Goal: Transaction & Acquisition: Purchase product/service

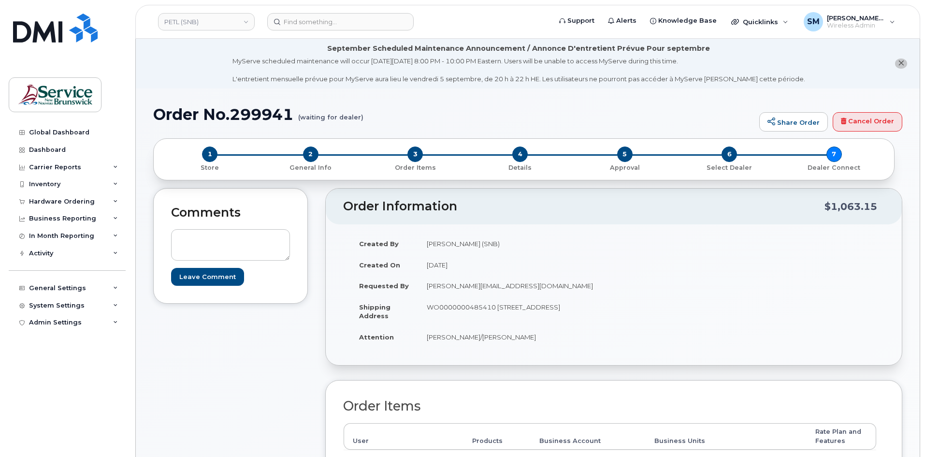
scroll to position [290, 0]
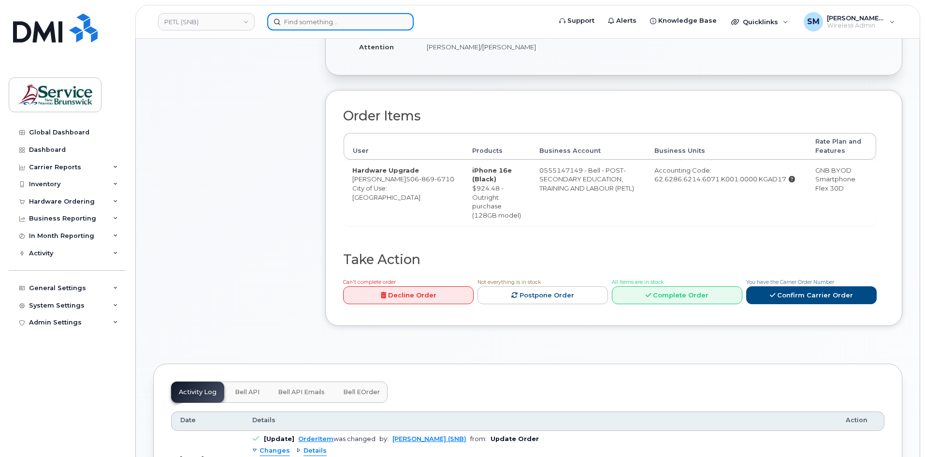
click at [308, 16] on input at bounding box center [340, 21] width 146 height 17
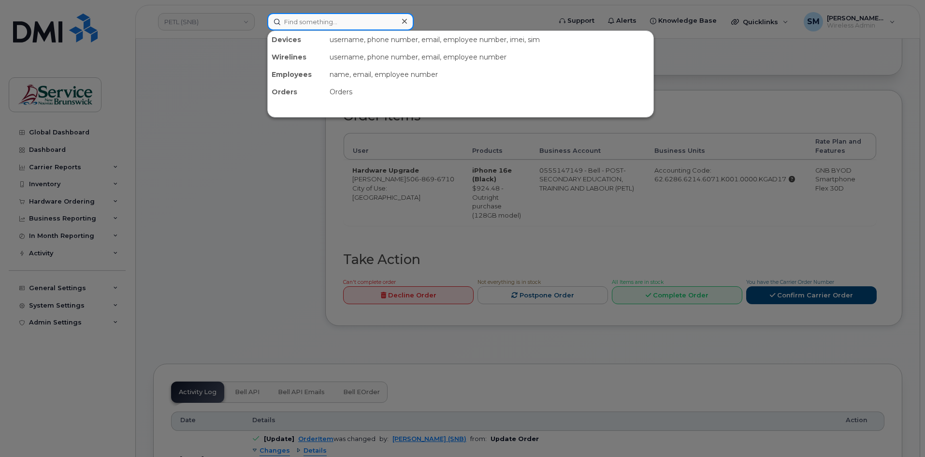
paste input "506-238-3236"
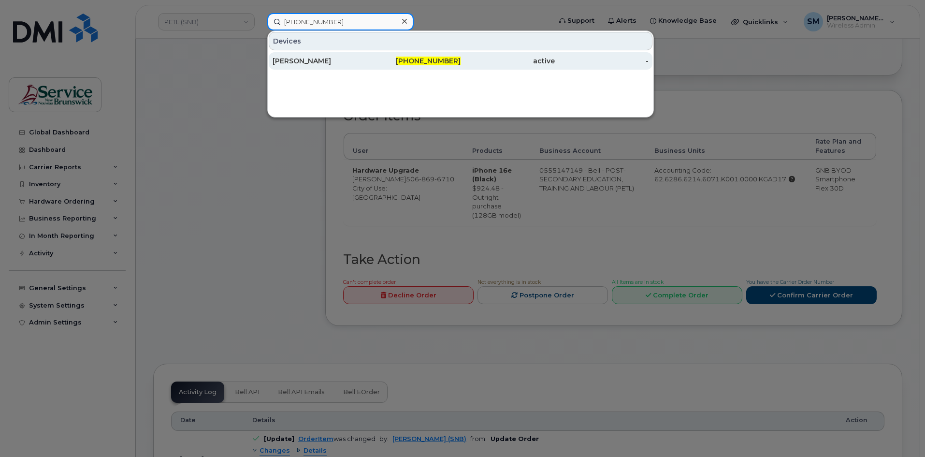
type input "506-238-3236"
drag, startPoint x: 425, startPoint y: 57, endPoint x: 435, endPoint y: 57, distance: 10.6
click at [425, 57] on span "506-238-3236" at bounding box center [428, 61] width 65 height 9
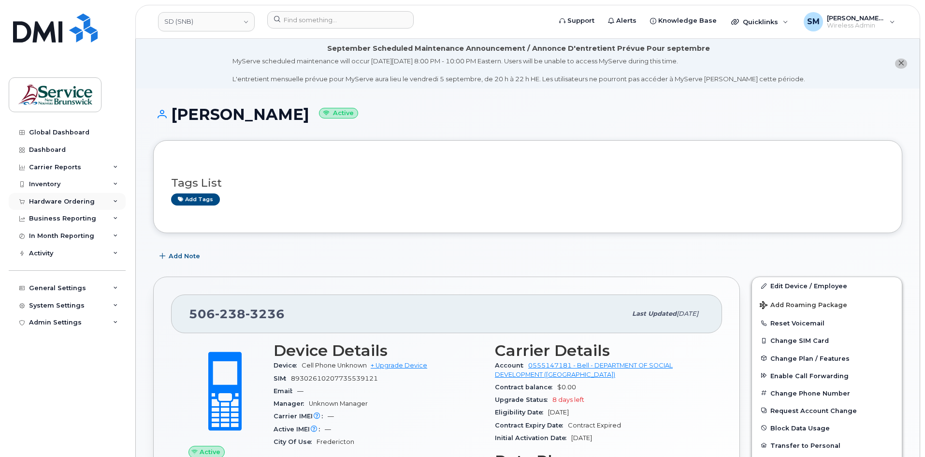
click at [78, 204] on div "Hardware Ordering" at bounding box center [62, 202] width 66 height 8
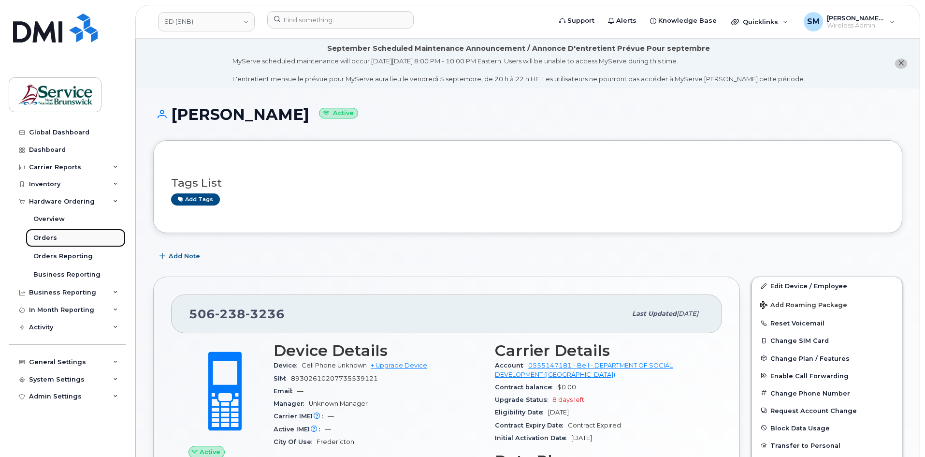
click at [75, 244] on link "Orders" at bounding box center [76, 238] width 100 height 18
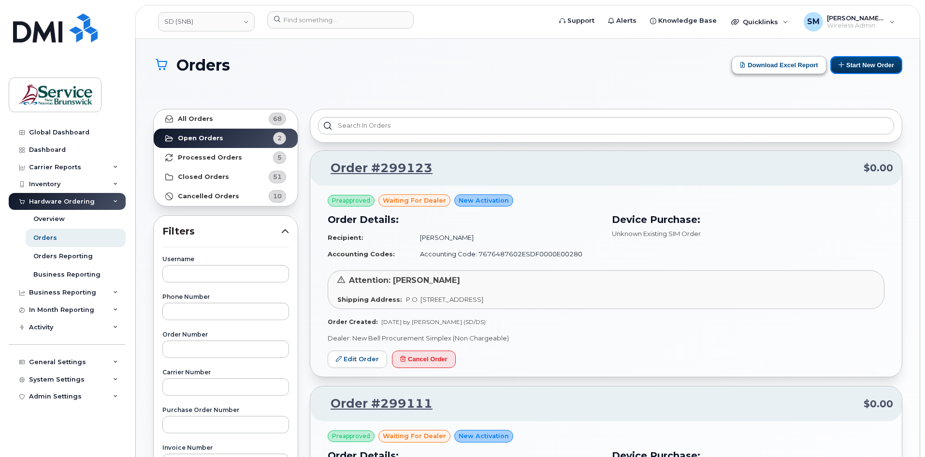
drag, startPoint x: 854, startPoint y: 59, endPoint x: 799, endPoint y: 72, distance: 56.6
click at [854, 59] on button "Start New Order" at bounding box center [866, 65] width 72 height 18
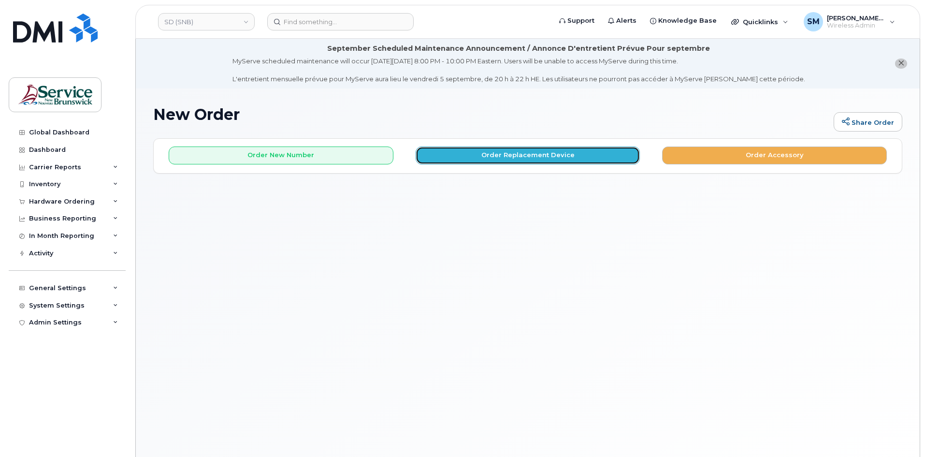
click at [489, 156] on button "Order Replacement Device" at bounding box center [528, 155] width 225 height 18
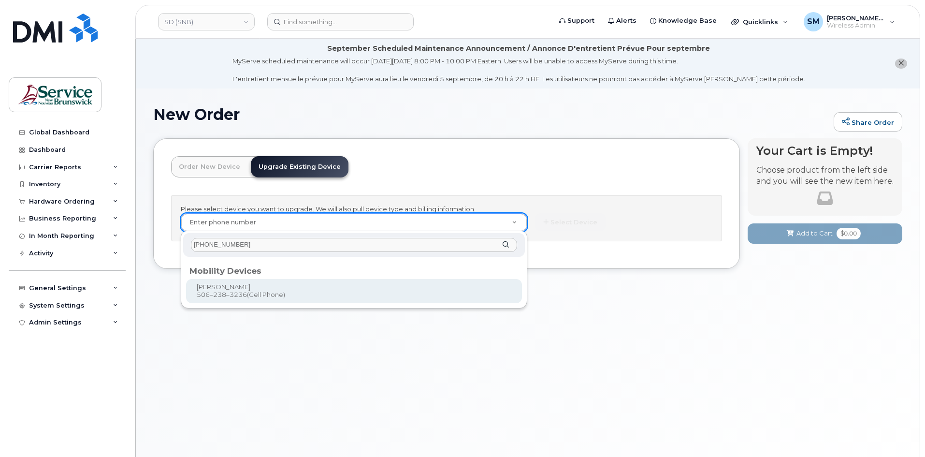
type input "506-238-3236"
type input "1224476"
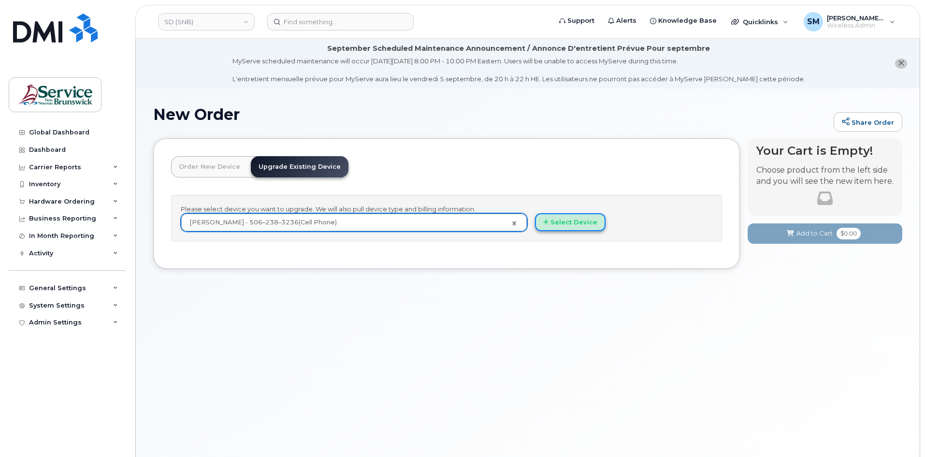
click at [557, 219] on button "Select Device" at bounding box center [570, 222] width 71 height 18
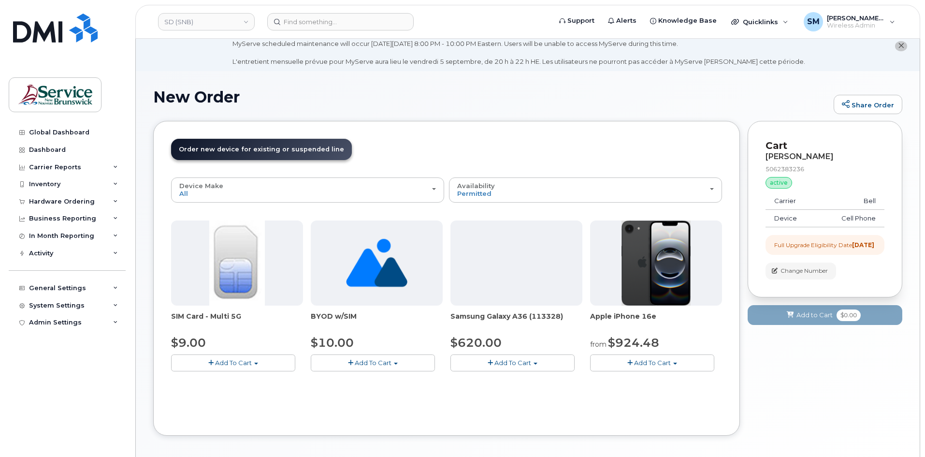
scroll to position [48, 0]
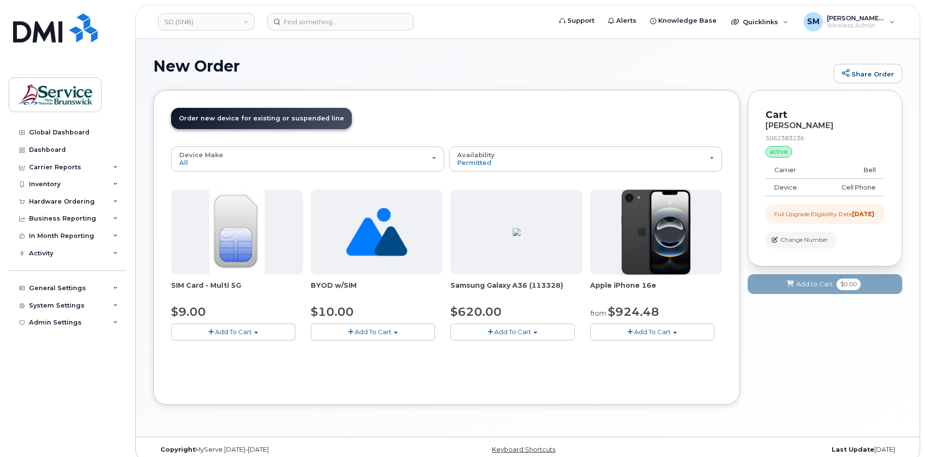
click at [672, 331] on button "Add To Cart" at bounding box center [652, 331] width 124 height 17
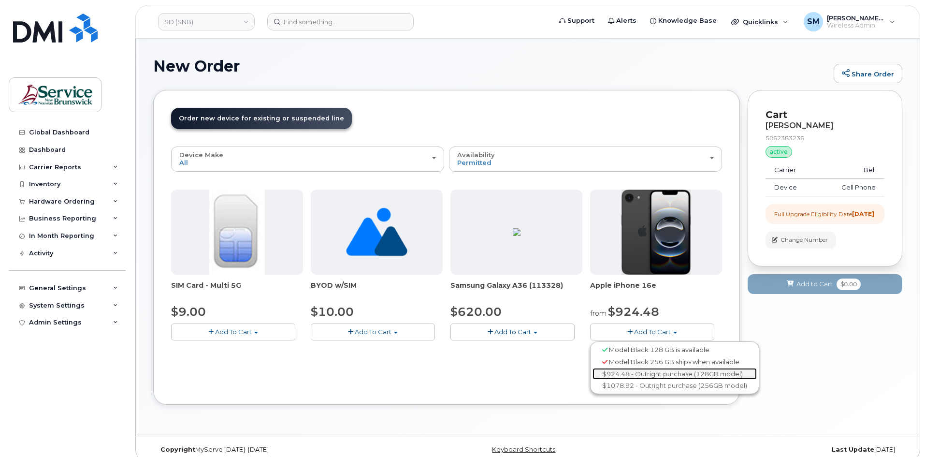
click at [646, 372] on link "$924.48 - Outright purchase (128GB model)" at bounding box center [674, 374] width 164 height 12
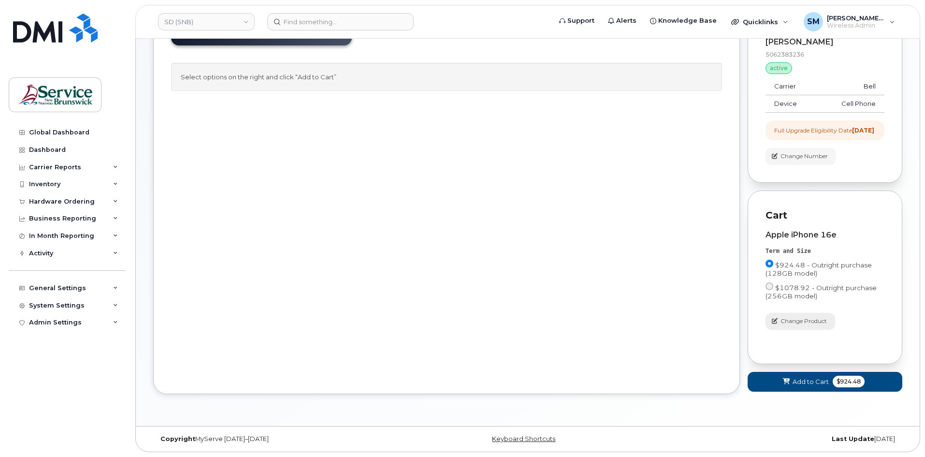
click at [812, 322] on span "Change Product" at bounding box center [803, 321] width 46 height 9
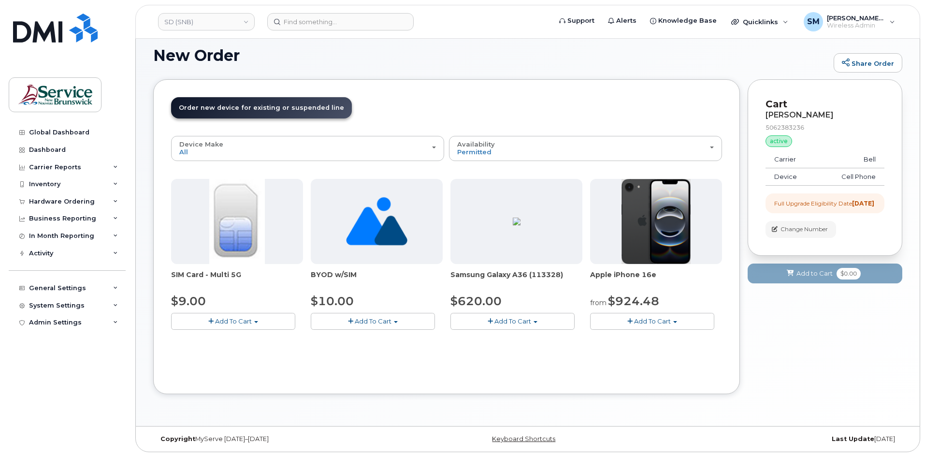
scroll to position [59, 0]
click at [679, 317] on button "Add To Cart" at bounding box center [652, 321] width 124 height 17
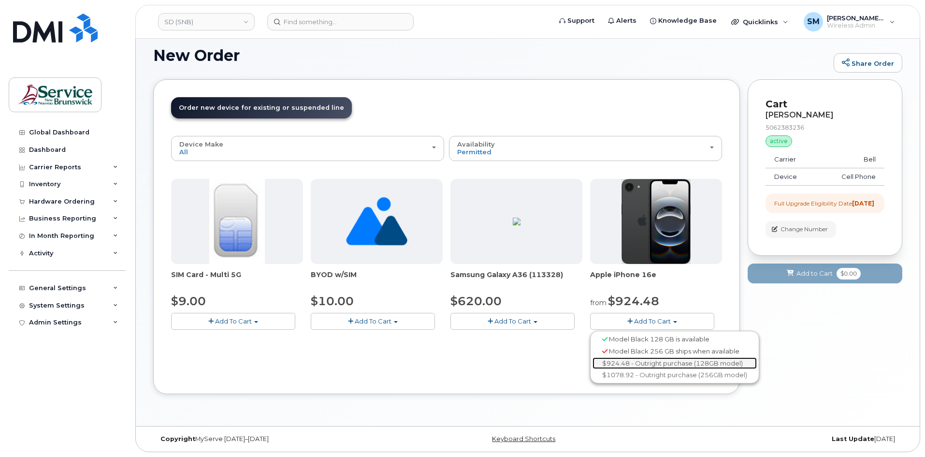
click at [649, 360] on link "$924.48 - Outright purchase (128GB model)" at bounding box center [674, 363] width 164 height 12
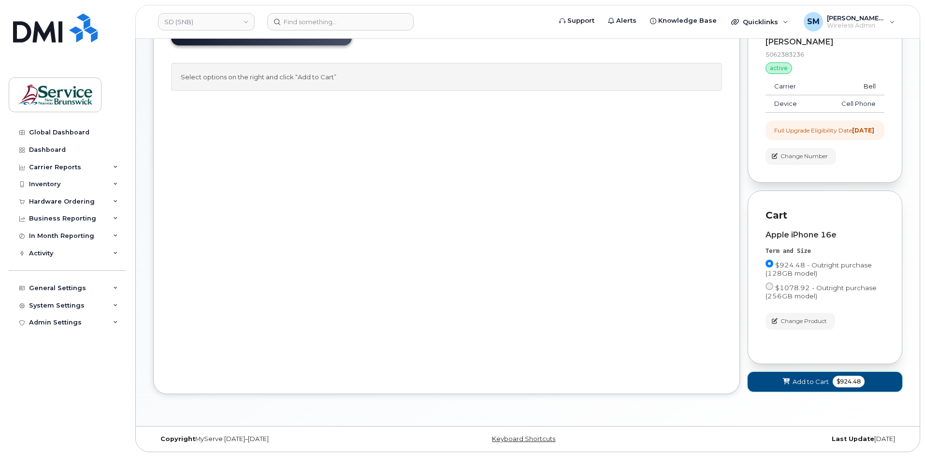
click at [813, 381] on span "Add to Cart" at bounding box center [811, 381] width 36 height 9
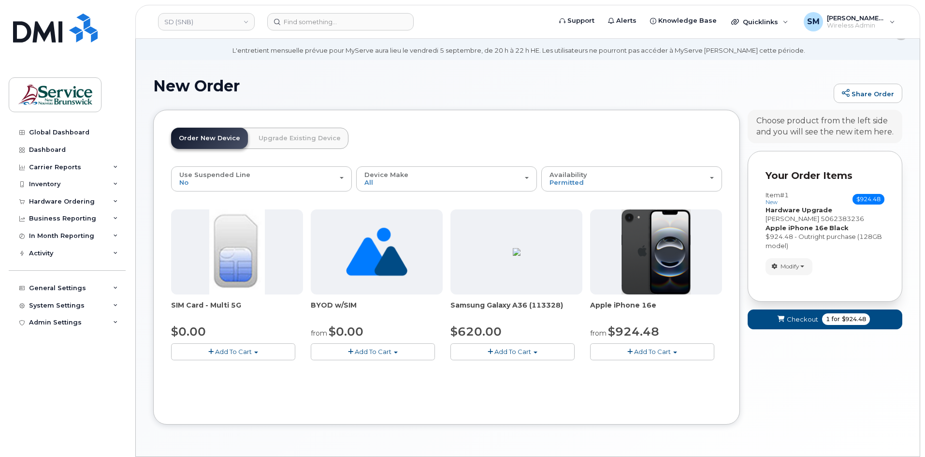
scroll to position [0, 0]
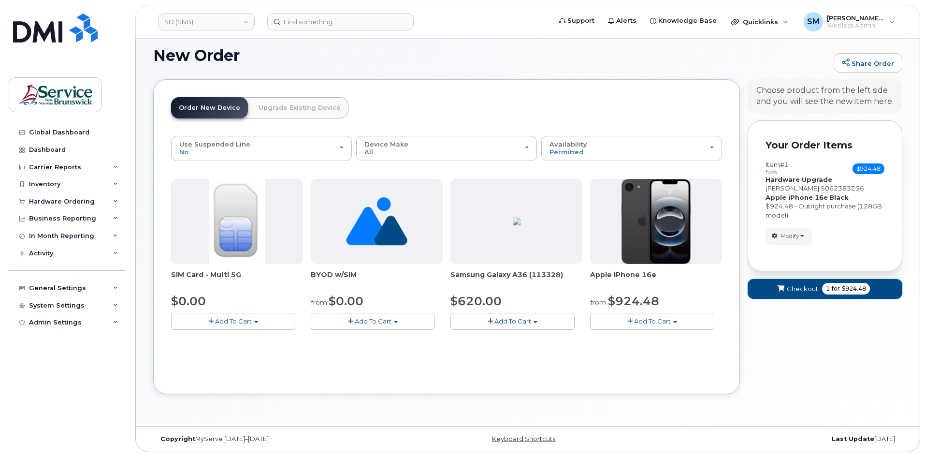
click at [798, 282] on button "Checkout 1 for $924.48" at bounding box center [825, 289] width 155 height 20
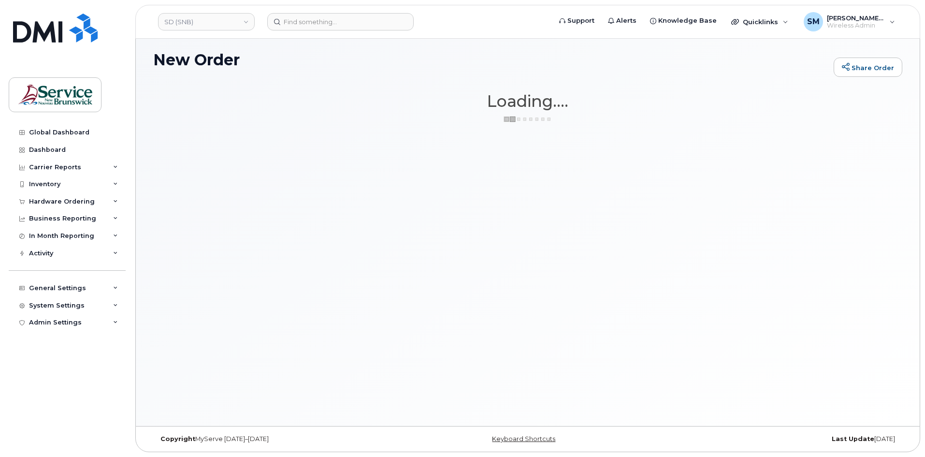
scroll to position [55, 0]
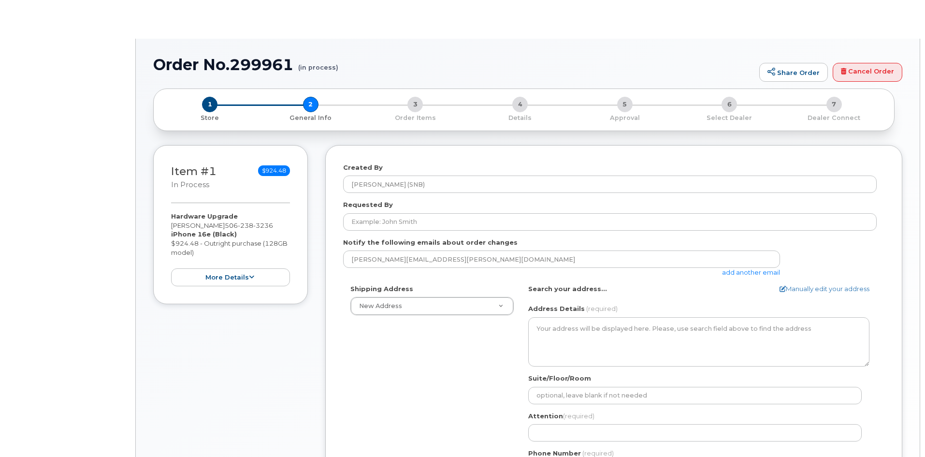
select select
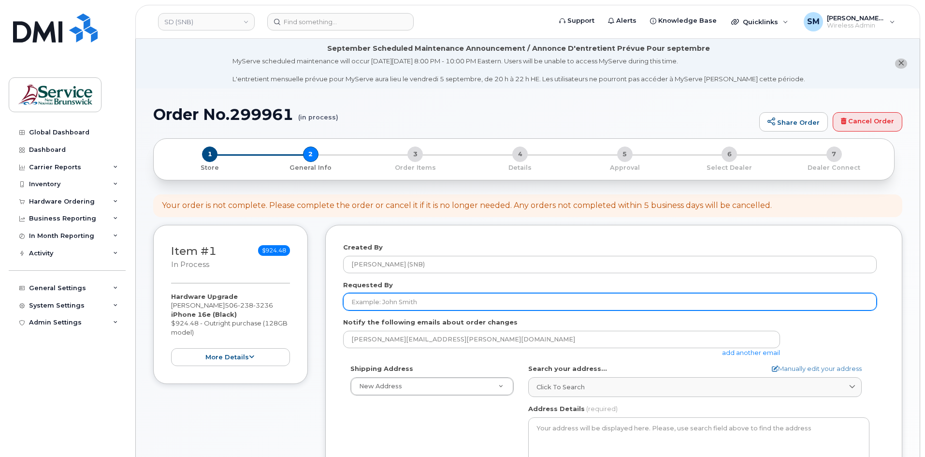
drag, startPoint x: 480, startPoint y: 299, endPoint x: 483, endPoint y: 295, distance: 5.1
click at [480, 299] on input "Requested By" at bounding box center [609, 301] width 533 height 17
paste input "Erin.Lofstrom@gnb.ca"
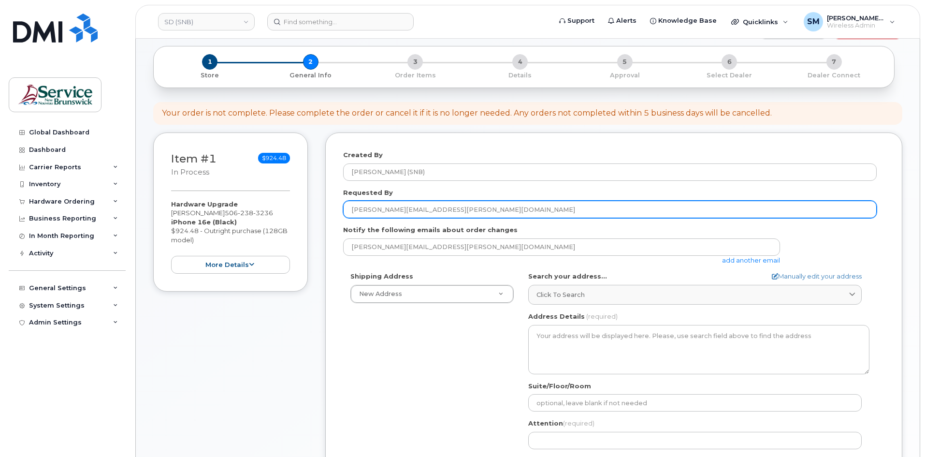
scroll to position [97, 0]
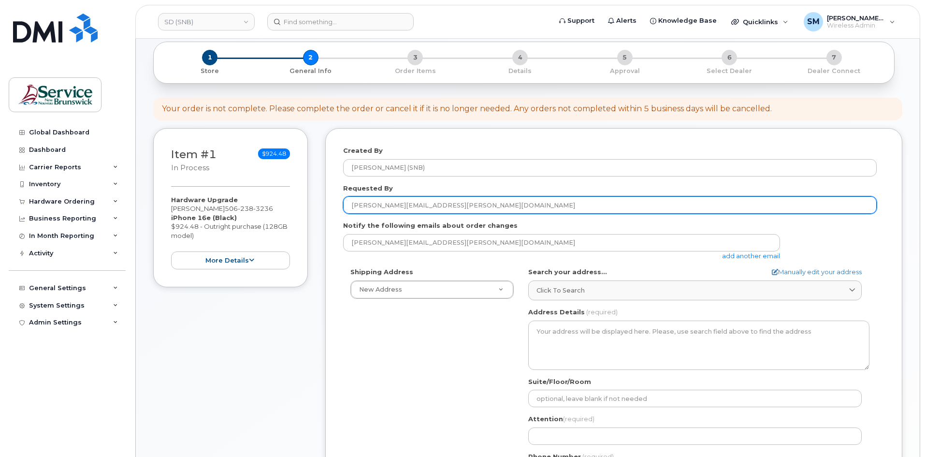
type input "Erin.Lofstrom@gnb.ca"
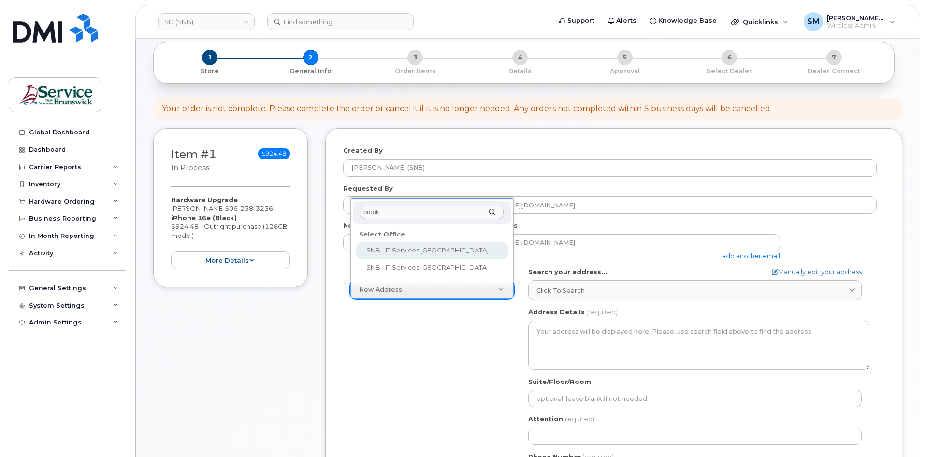
type input "brook"
select select
type textarea "30-435 Brookside Dr Fredericton New Brunswick E3A 8V4"
type input "Devan Renwick"
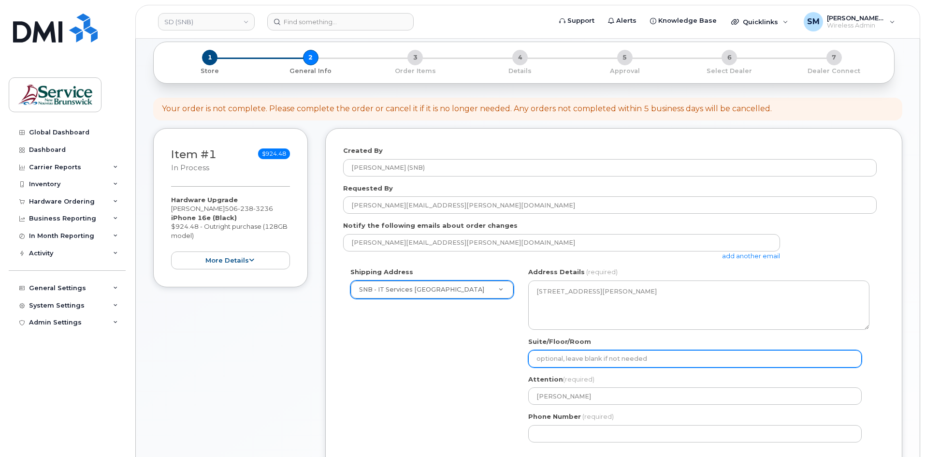
drag, startPoint x: 576, startPoint y: 358, endPoint x: 583, endPoint y: 354, distance: 7.4
click at [576, 358] on input "Suite/Floor/Room" at bounding box center [694, 358] width 333 height 17
click at [577, 358] on input "Suite/Floor/Room" at bounding box center [694, 358] width 333 height 17
paste input "WO0000000485420"
select select
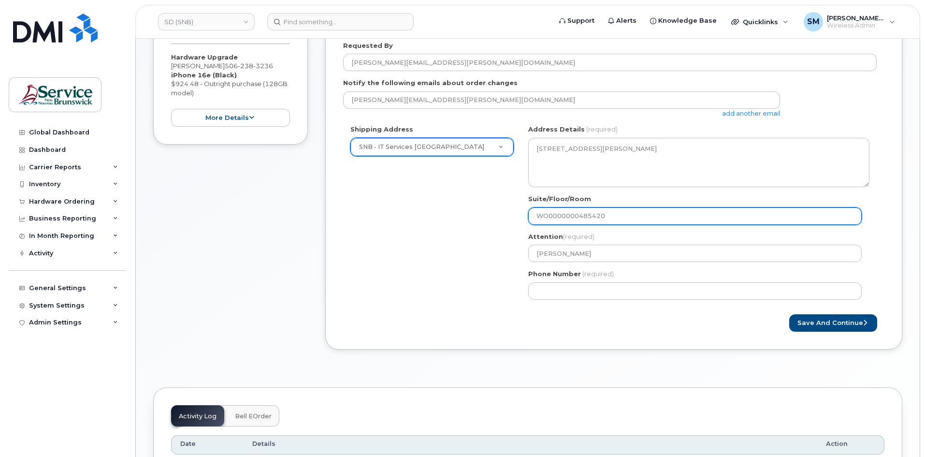
scroll to position [242, 0]
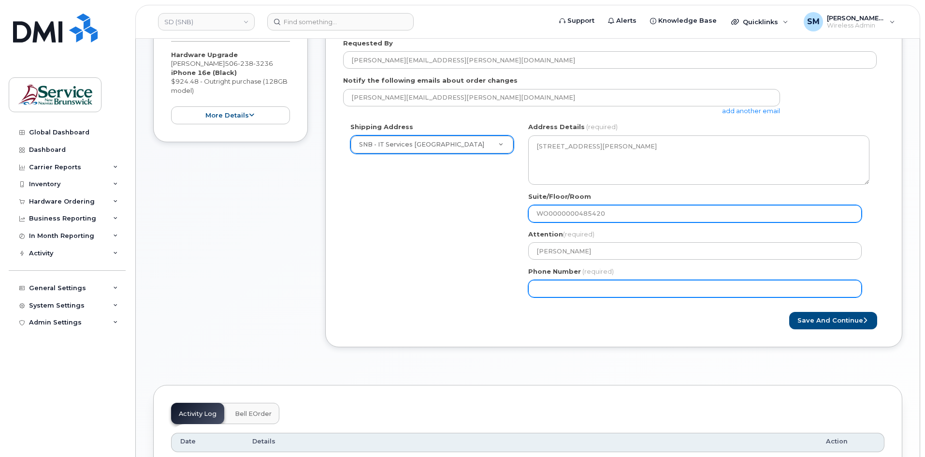
type input "WO0000000485420"
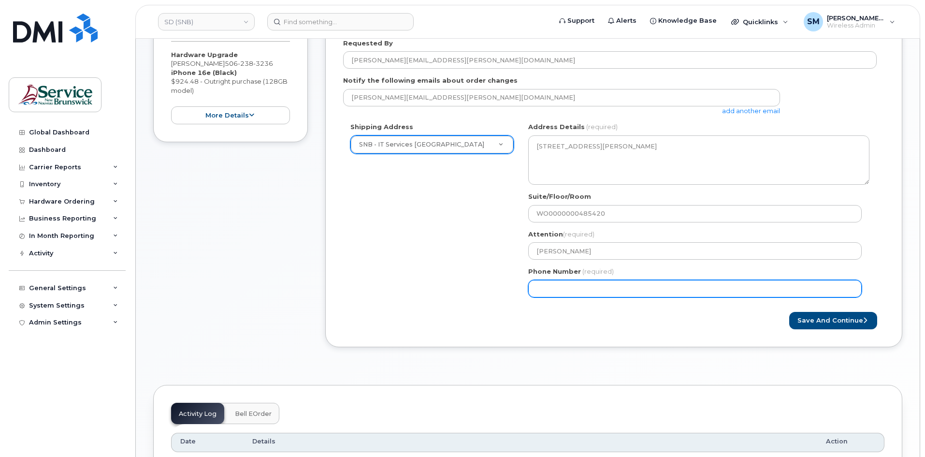
click at [573, 288] on input "Phone Number" at bounding box center [694, 288] width 333 height 17
select select
type input "506639633"
select select
type input "5066396338"
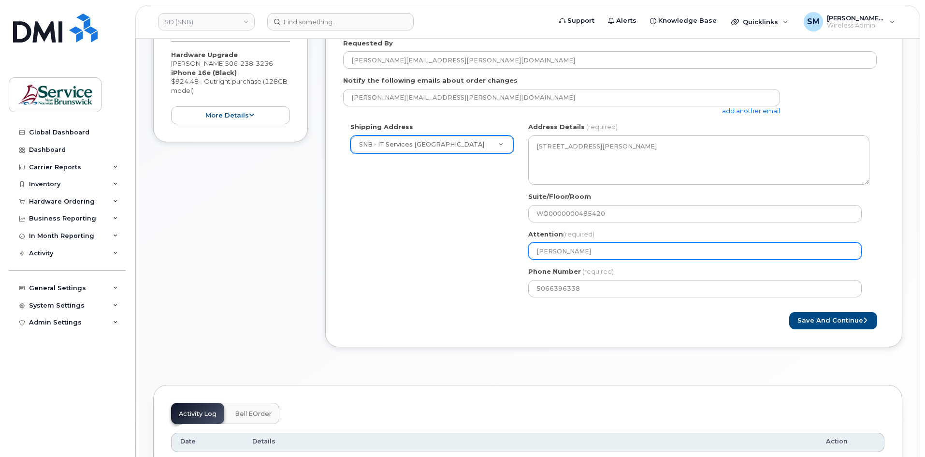
drag, startPoint x: 623, startPoint y: 254, endPoint x: 449, endPoint y: 255, distance: 174.0
click at [449, 255] on div "Shipping Address SNB - IT Services Brookside Place New Address ASD-E Main Offic…" at bounding box center [609, 213] width 533 height 182
paste input "/ Kortney LeGresley"
select select
type input "[PERSON_NAME] / [PERSON_NAME]"
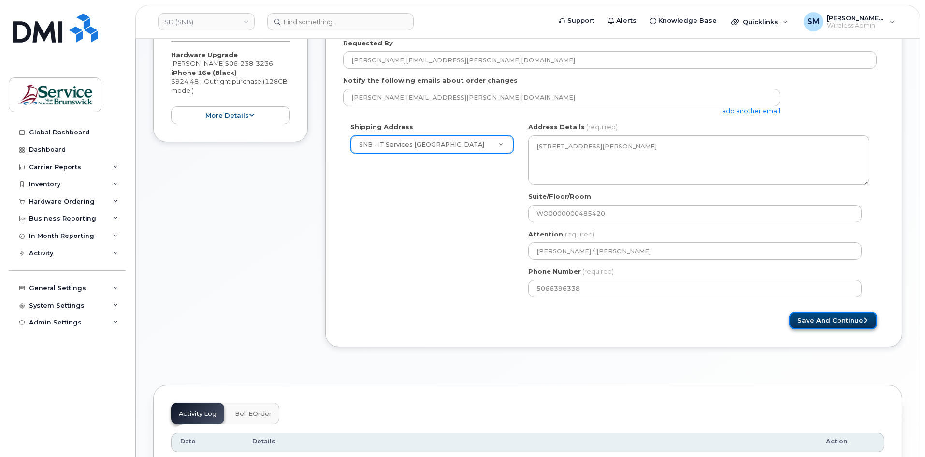
click at [815, 318] on button "Save and Continue" at bounding box center [833, 321] width 88 height 18
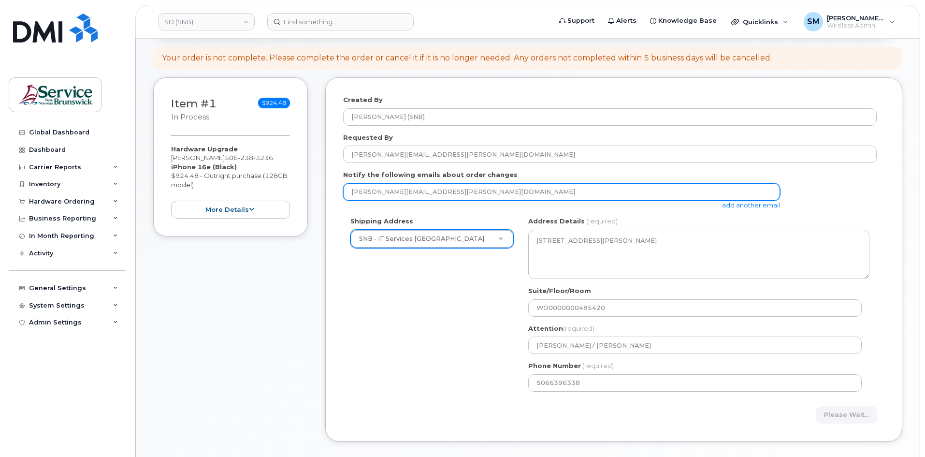
scroll to position [0, 0]
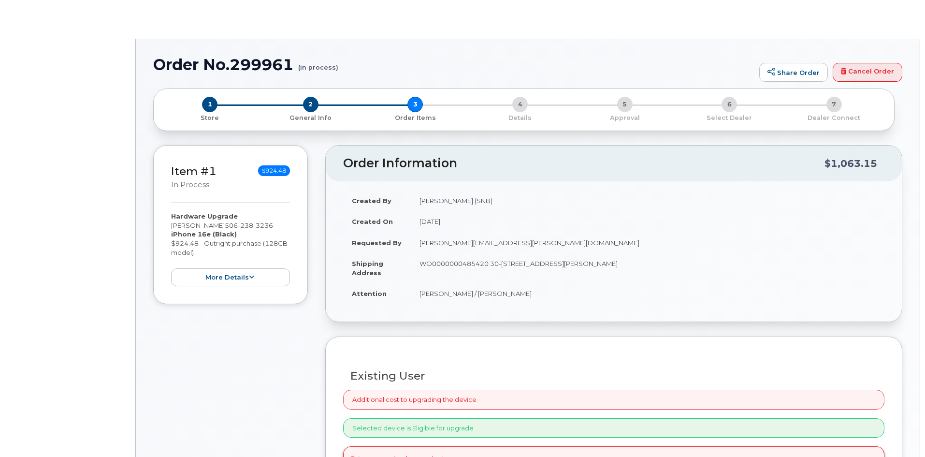
type input "[PERSON_NAME]"
select select
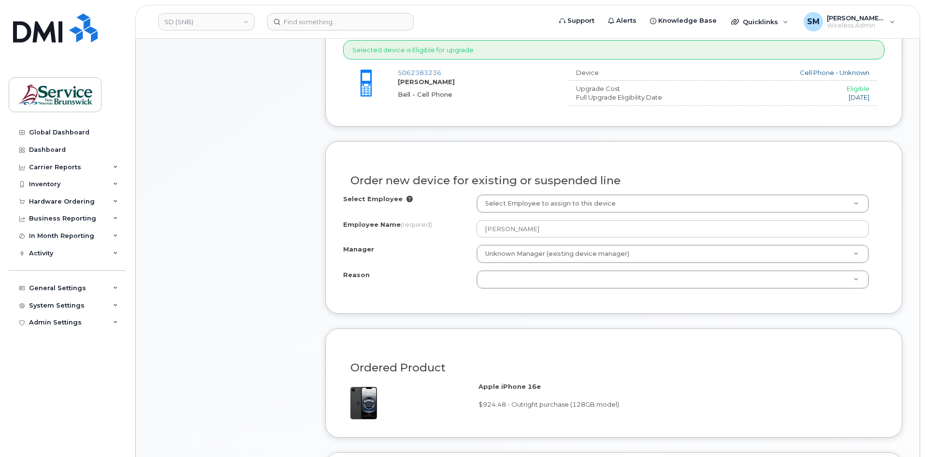
scroll to position [436, 0]
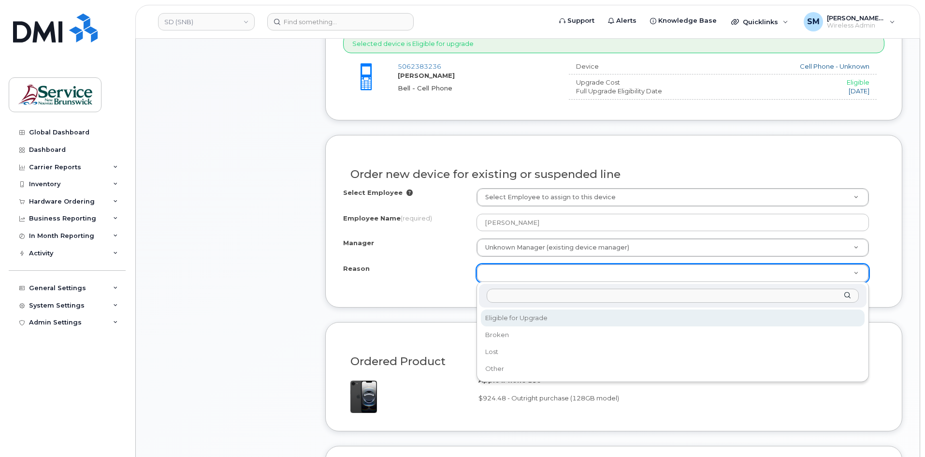
select select "eligible_for_upgrade"
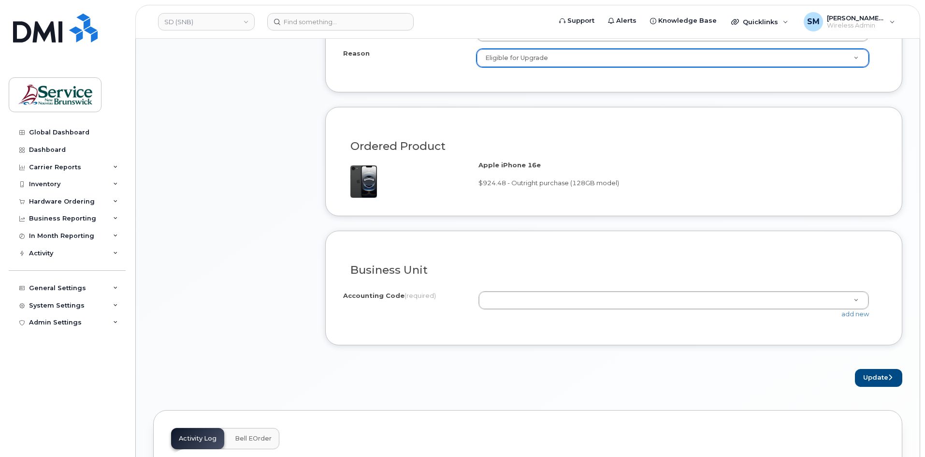
scroll to position [677, 0]
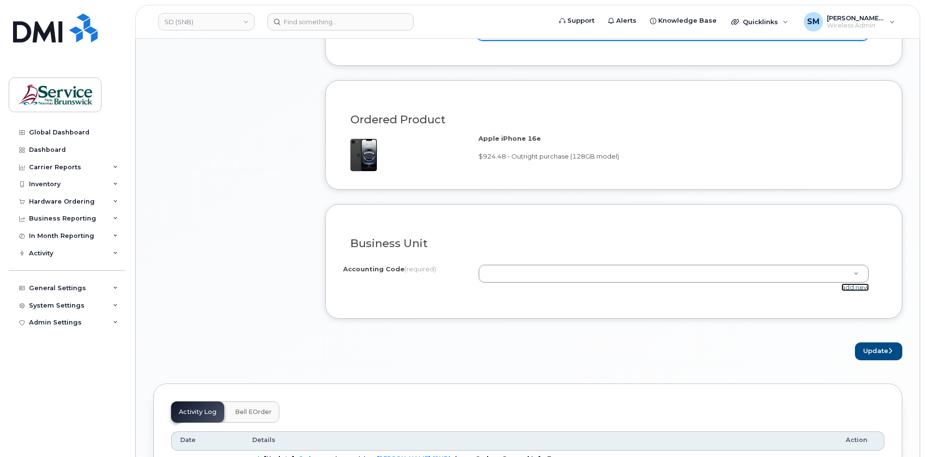
click at [863, 288] on link "add new" at bounding box center [855, 287] width 28 height 8
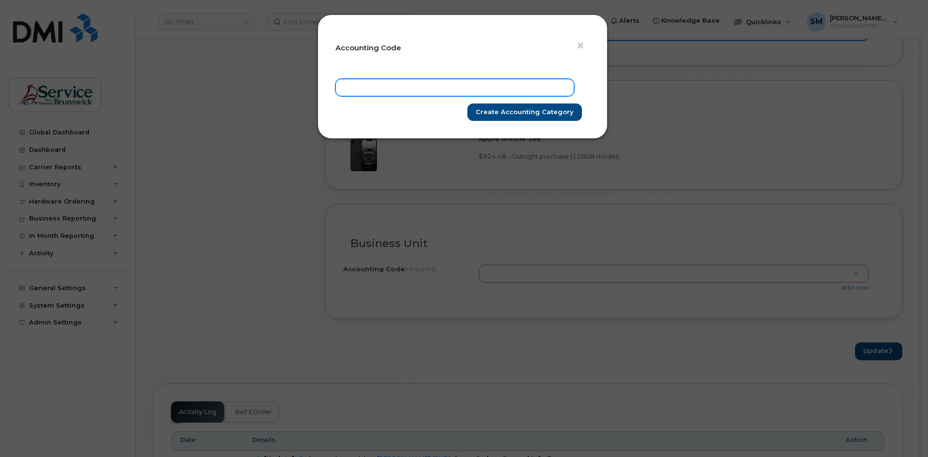
click at [551, 85] on input "text" at bounding box center [454, 87] width 239 height 17
paste input "76.7659.7602.6071.ESDF.0000.E00280"
type input "76.7659.7602.6071.ESDF.0000.E00280"
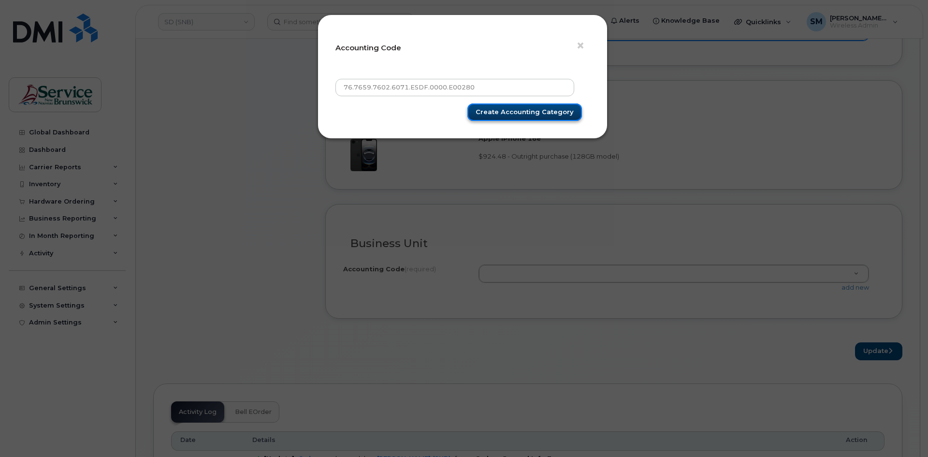
click at [540, 117] on input "Create Accounting category" at bounding box center [524, 112] width 115 height 18
type input "Create Accounting category"
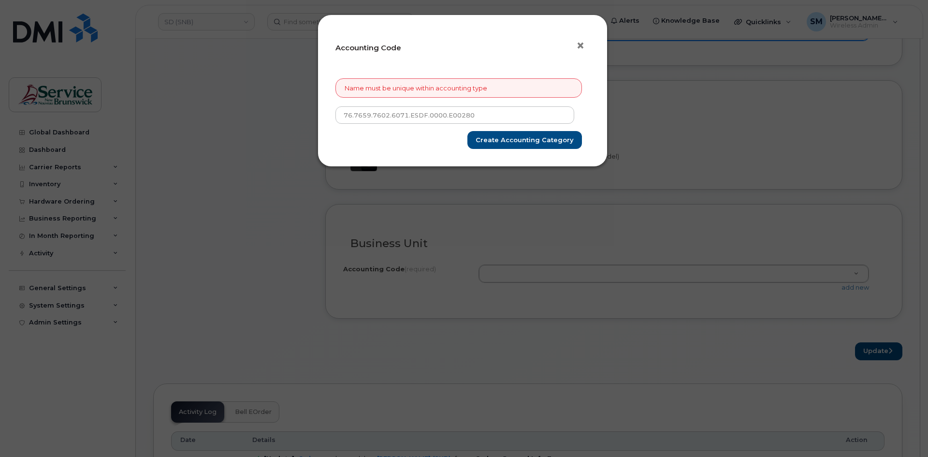
click at [580, 47] on span "×" at bounding box center [580, 46] width 9 height 18
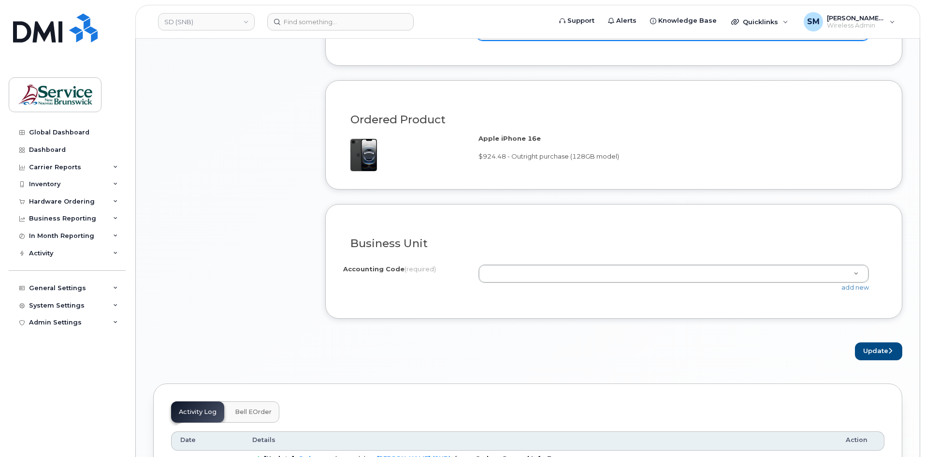
click at [618, 283] on div "add new" at bounding box center [677, 287] width 398 height 9
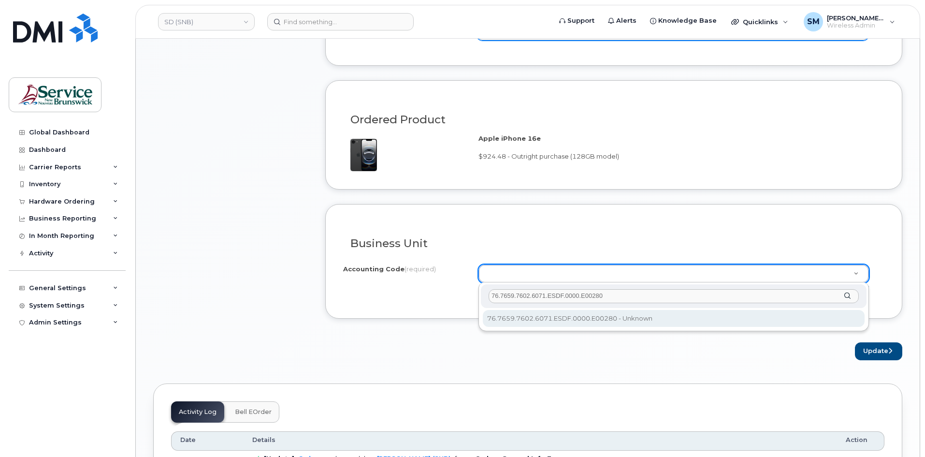
type input "76.7659.7602.6071.ESDF.0000.E00280"
select select "76.7659.7602.6071.ESDF.0000.E00280"
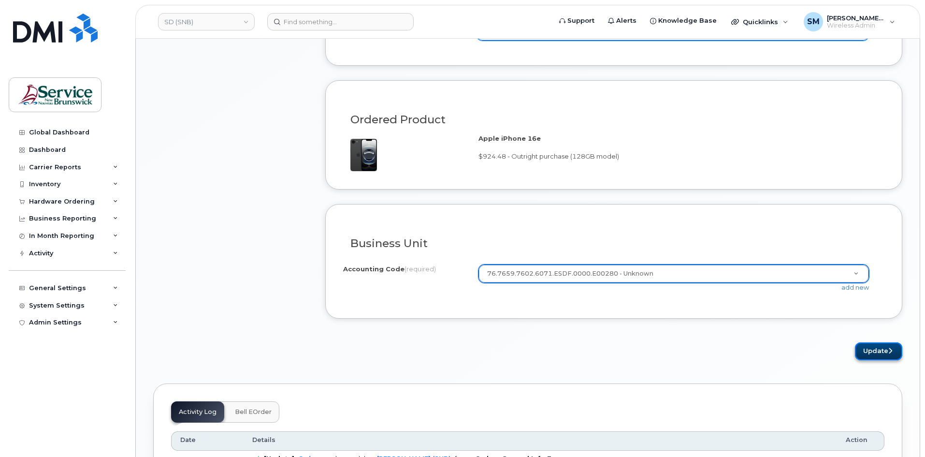
click at [881, 354] on button "Update" at bounding box center [878, 351] width 47 height 18
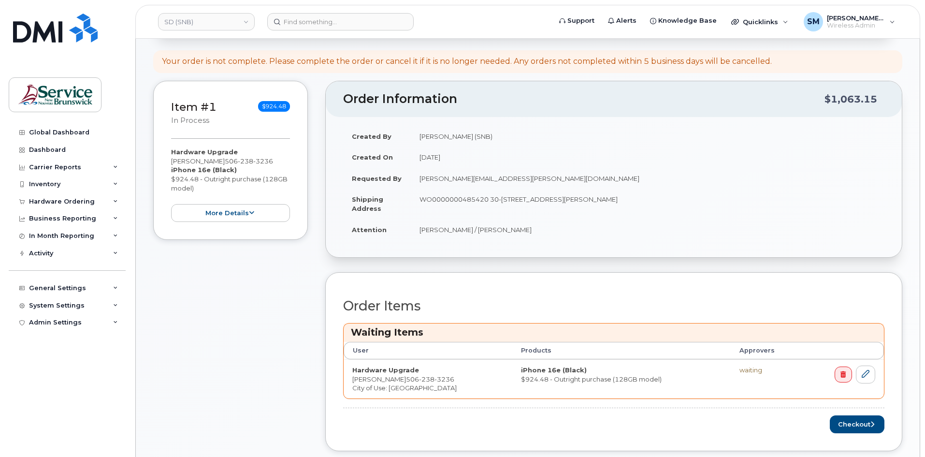
scroll to position [387, 0]
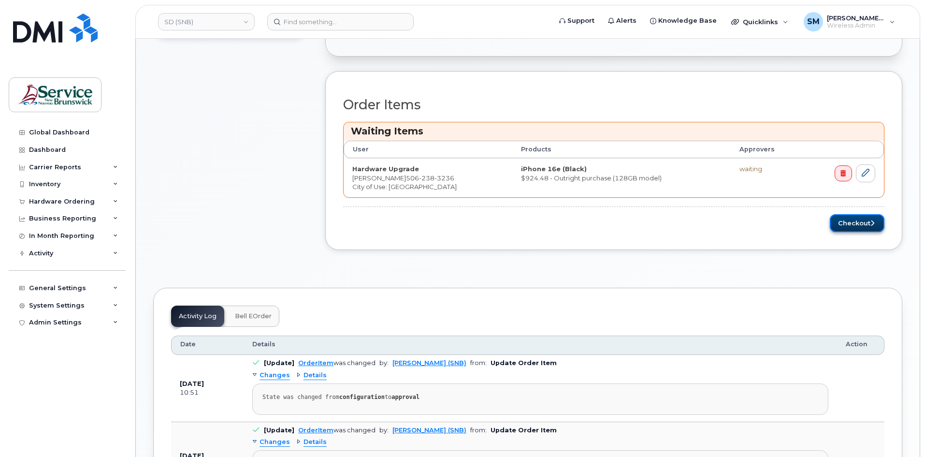
click at [848, 223] on button "Checkout" at bounding box center [857, 223] width 55 height 18
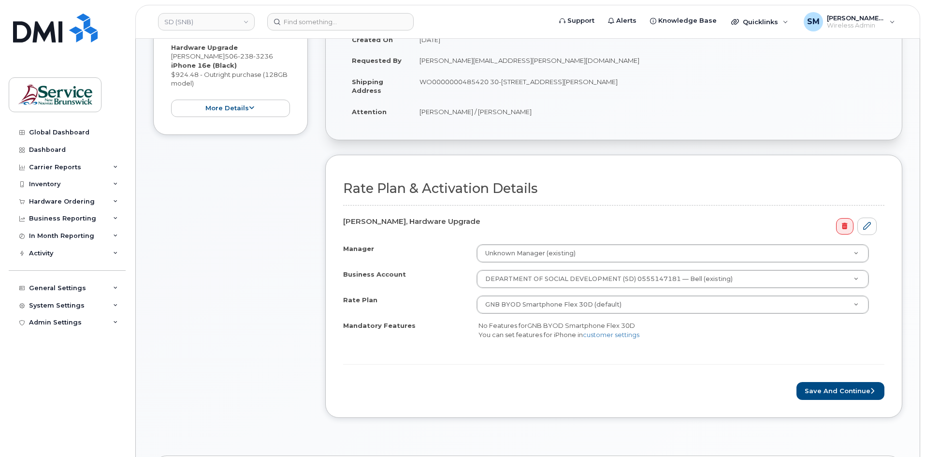
scroll to position [242, 0]
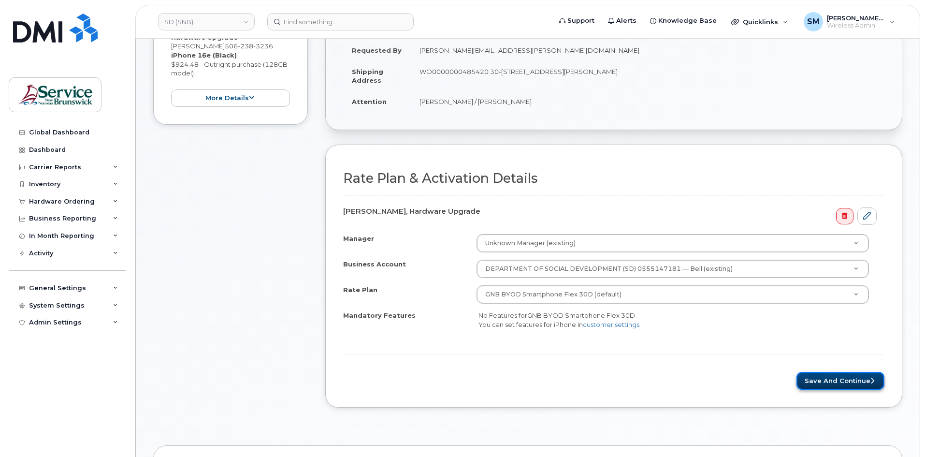
click at [826, 387] on button "Save and Continue" at bounding box center [840, 381] width 88 height 18
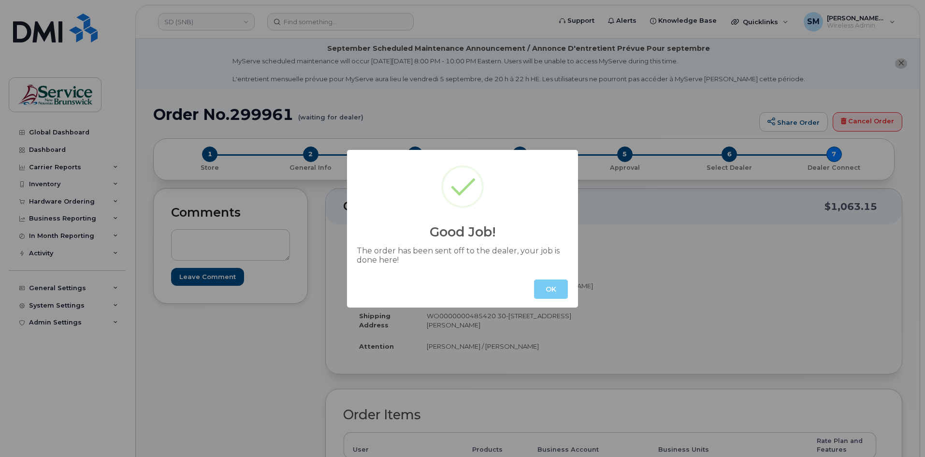
click at [551, 290] on button "OK" at bounding box center [551, 288] width 34 height 19
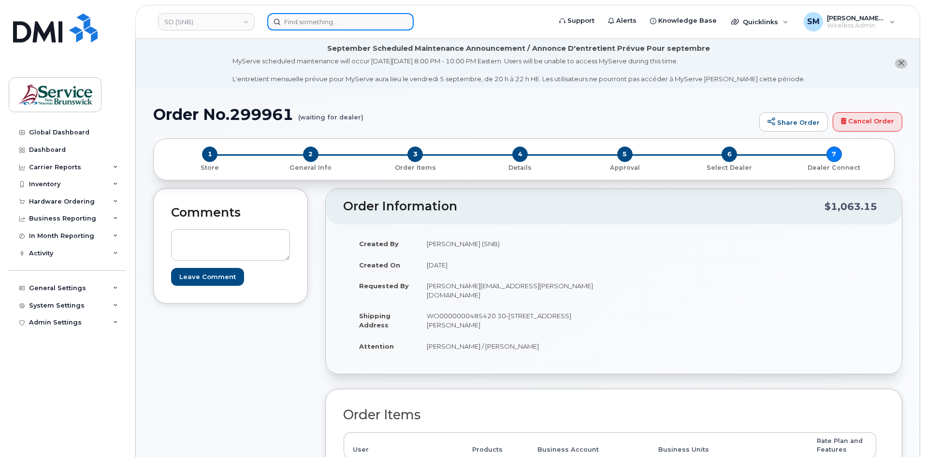
click at [323, 21] on input at bounding box center [340, 21] width 146 height 17
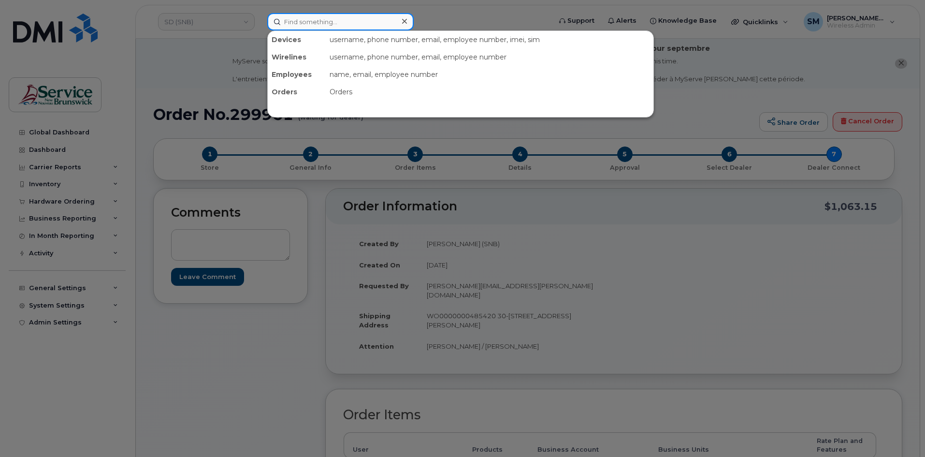
paste input "506-467-1128"
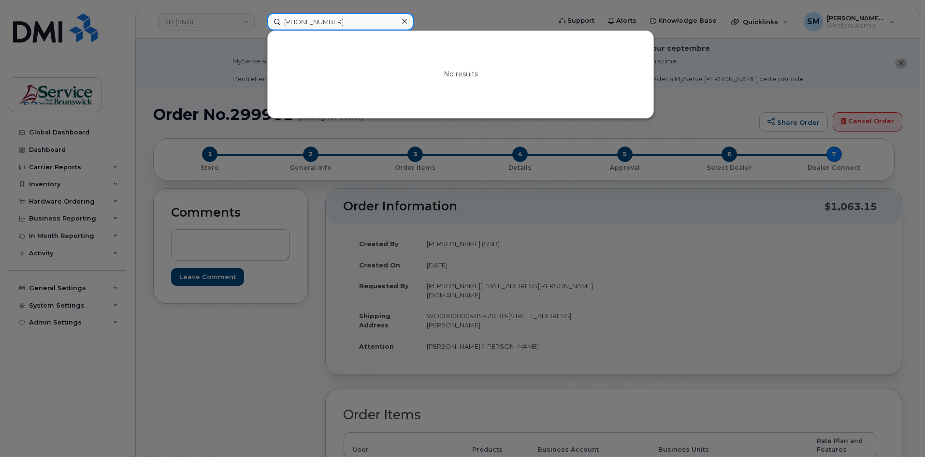
drag, startPoint x: 337, startPoint y: 21, endPoint x: 222, endPoint y: 23, distance: 115.5
click at [259, 23] on div "506-467-1128 No results" at bounding box center [405, 21] width 293 height 17
type input "506-467-1128"
click at [169, 74] on div at bounding box center [462, 228] width 925 height 457
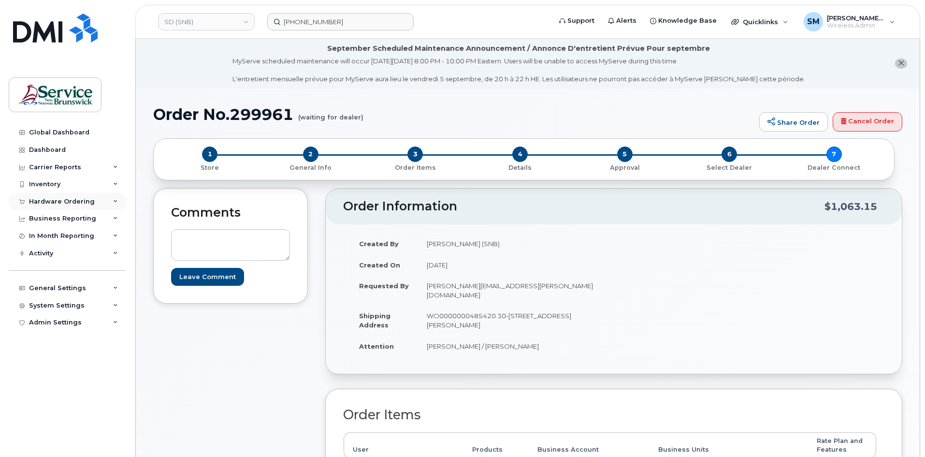
click at [74, 201] on div "Hardware Ordering" at bounding box center [62, 202] width 66 height 8
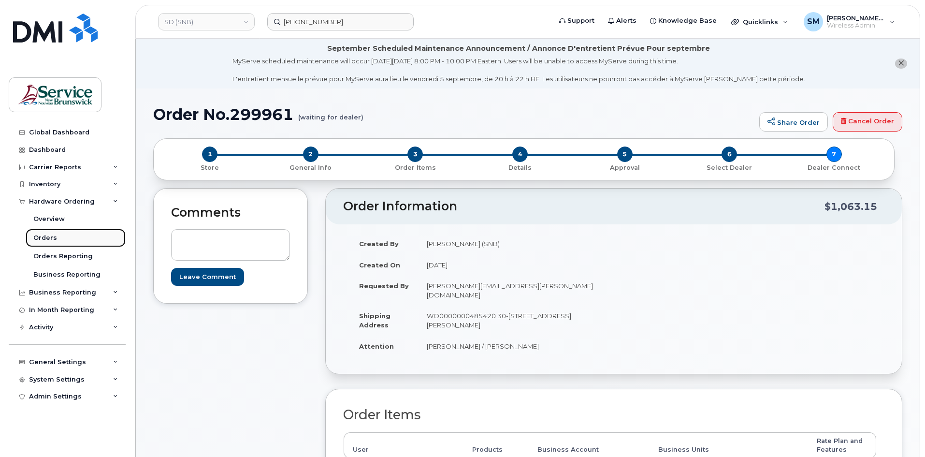
click at [45, 238] on div "Orders" at bounding box center [45, 237] width 24 height 9
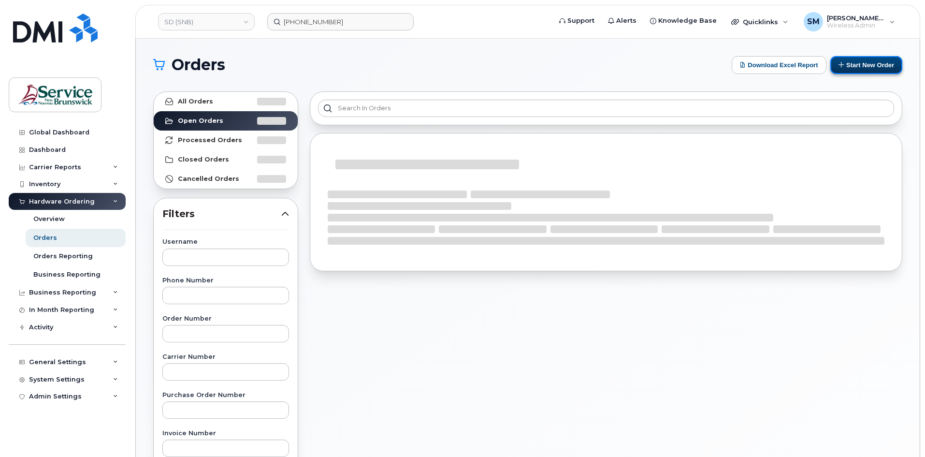
click at [838, 65] on icon at bounding box center [841, 64] width 6 height 6
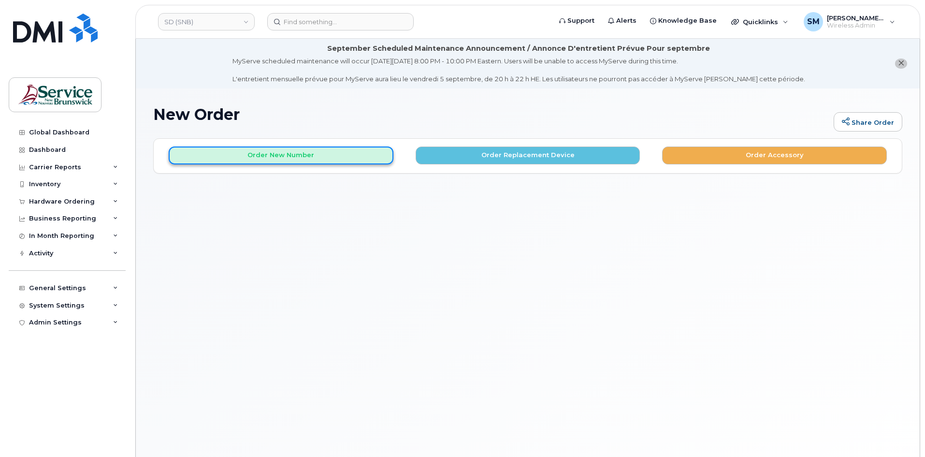
click at [300, 164] on button "Order New Number" at bounding box center [281, 155] width 225 height 18
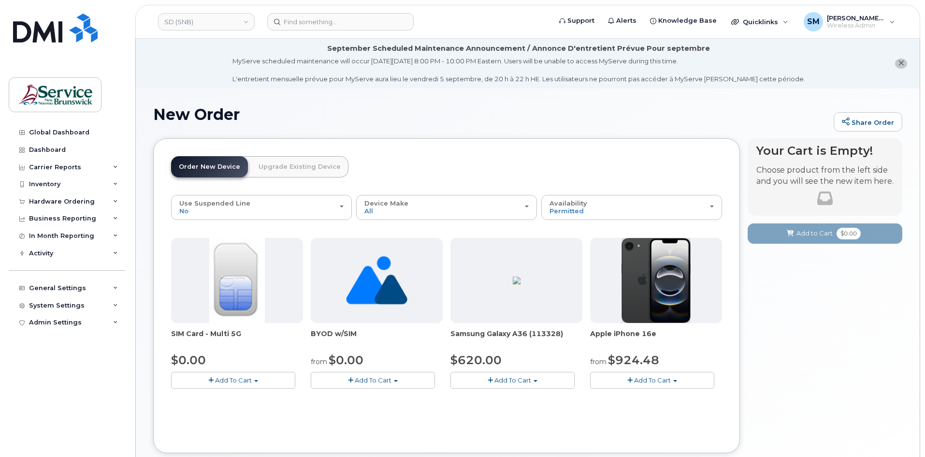
click at [242, 384] on span "Add To Cart" at bounding box center [233, 380] width 37 height 8
click at [230, 395] on link "$0.00 - New Activation" at bounding box center [219, 398] width 92 height 12
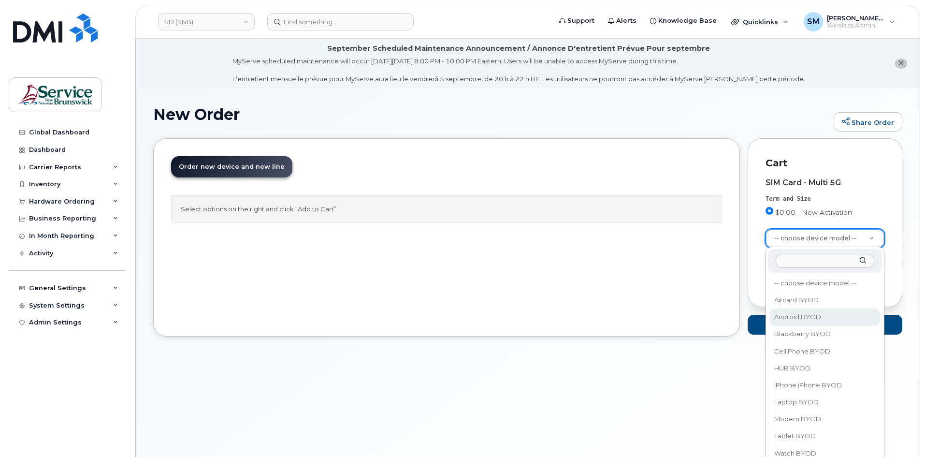
select select "2422"
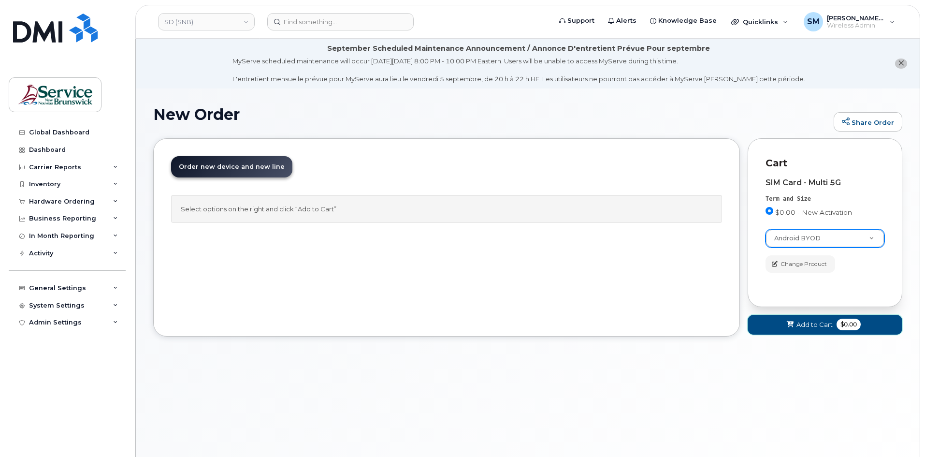
click at [800, 321] on span "Add to Cart" at bounding box center [814, 324] width 36 height 9
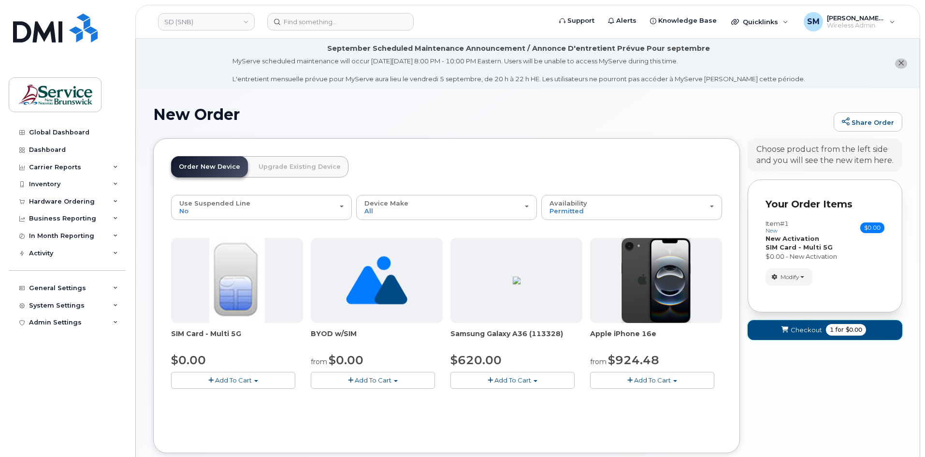
click at [795, 325] on span "Checkout" at bounding box center [806, 329] width 31 height 9
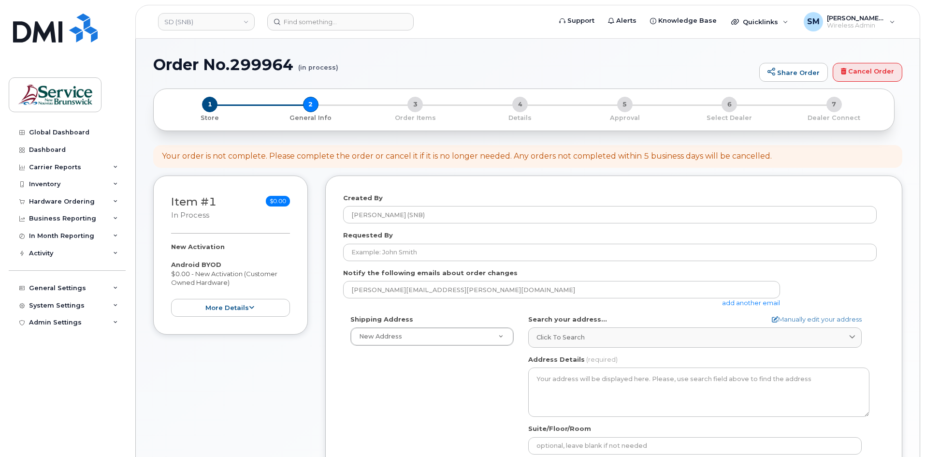
select select
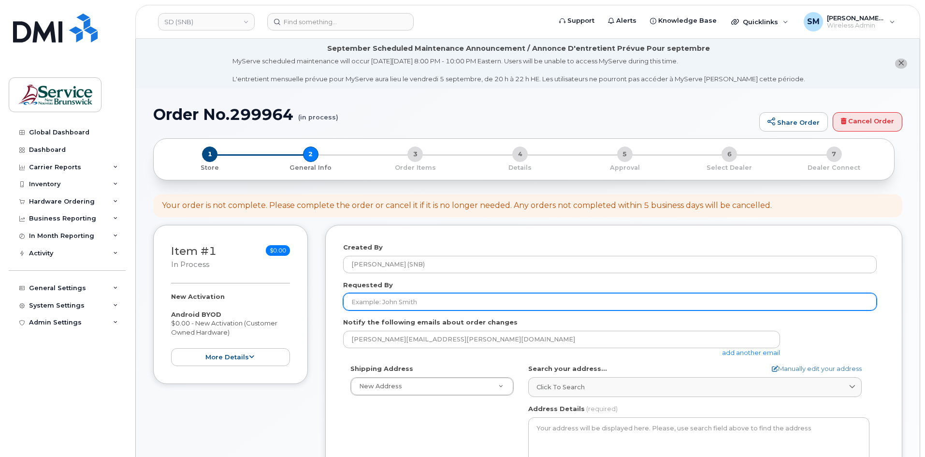
click at [445, 305] on input "Requested By" at bounding box center [609, 301] width 533 height 17
paste input "[EMAIL_ADDRESS][PERSON_NAME][DOMAIN_NAME]"
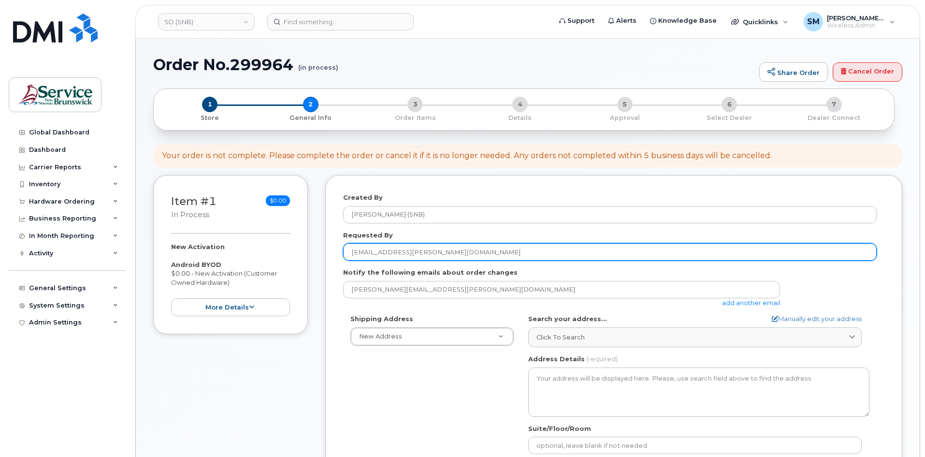
scroll to position [97, 0]
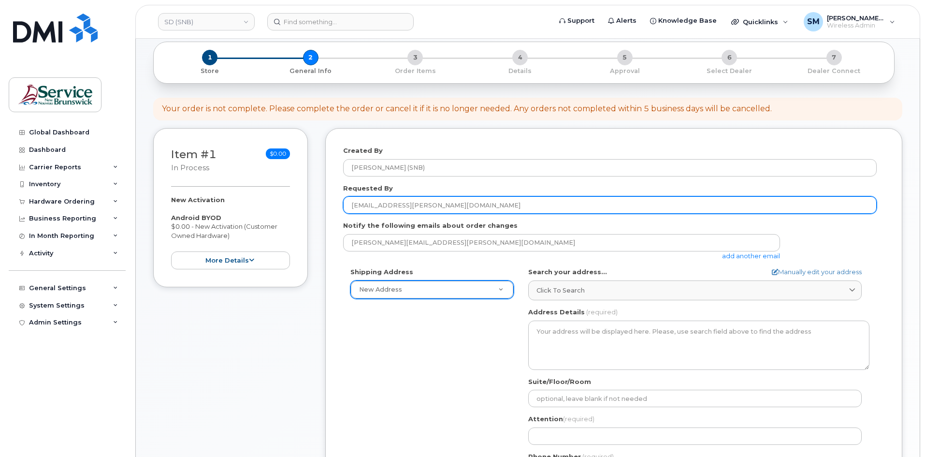
type input "[EMAIL_ADDRESS][PERSON_NAME][DOMAIN_NAME]"
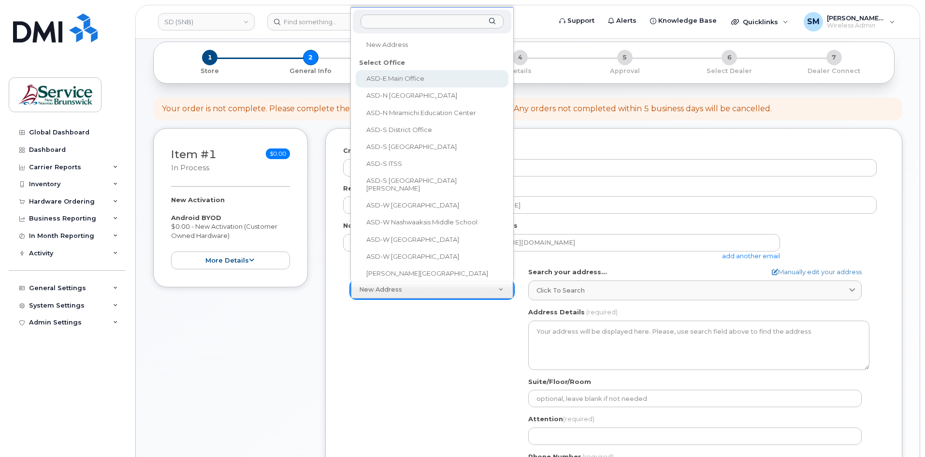
scroll to position [0, 0]
click at [444, 20] on input "text" at bounding box center [431, 21] width 143 height 14
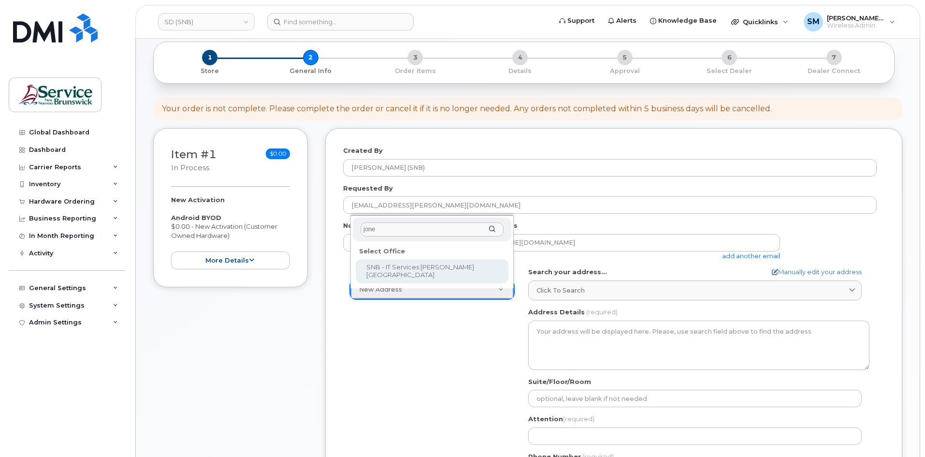
type input "[PERSON_NAME]"
select select
type textarea "[STREET_ADDRESS]"
type input "[PERSON_NAME]/[PERSON_NAME]/[PERSON_NAME]/[PERSON_NAME]"
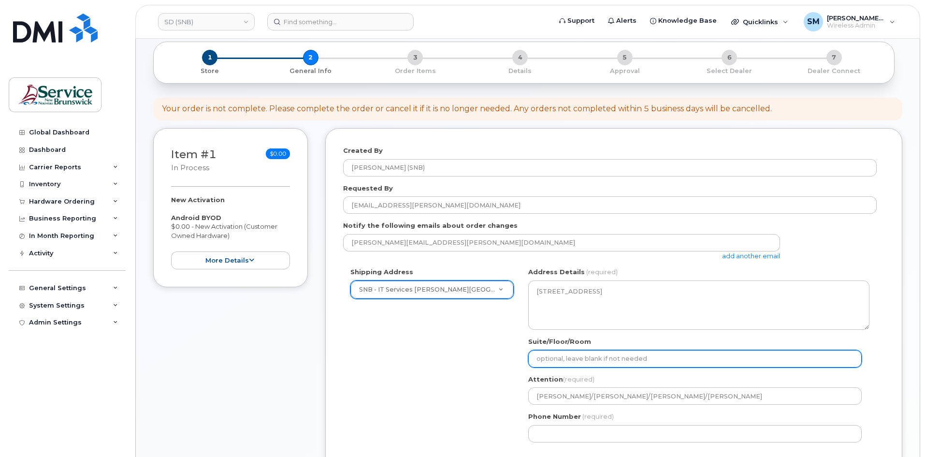
click at [639, 364] on input "Suite/Floor/Room" at bounding box center [694, 358] width 333 height 17
paste input "WO0000000483643"
select select
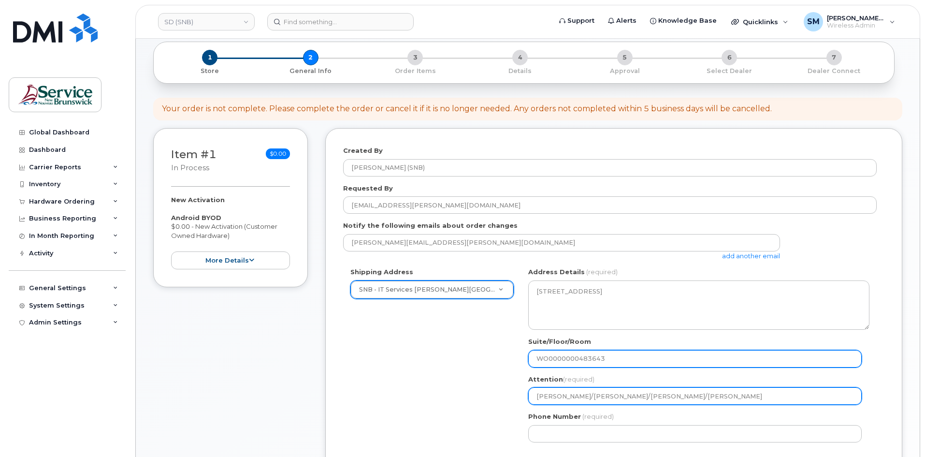
type input "WO0000000483643"
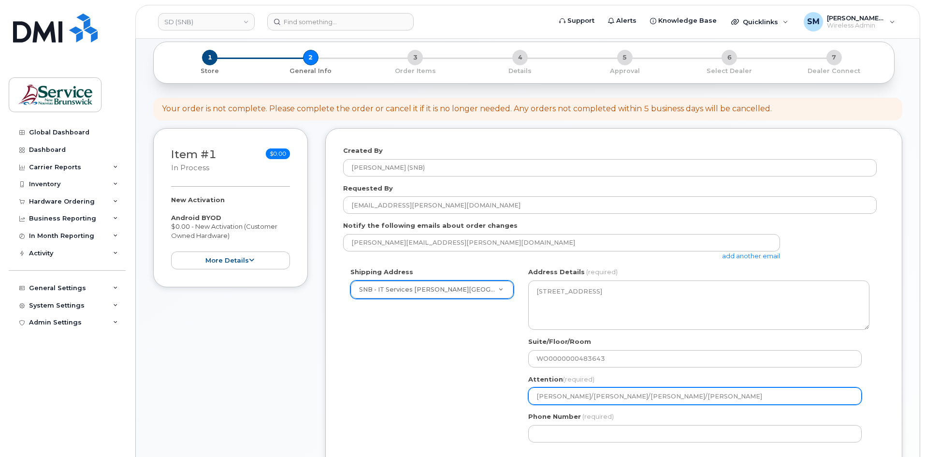
click at [749, 398] on input "[PERSON_NAME]/[PERSON_NAME]/[PERSON_NAME]/[PERSON_NAME]" at bounding box center [694, 395] width 333 height 17
drag, startPoint x: 717, startPoint y: 398, endPoint x: 618, endPoint y: 413, distance: 100.1
click at [618, 413] on div "NB [GEOGRAPHIC_DATA] Search your address... Manually edit your address Click to…" at bounding box center [699, 358] width 356 height 182
click at [789, 456] on button "Save and Continue" at bounding box center [833, 466] width 88 height 18
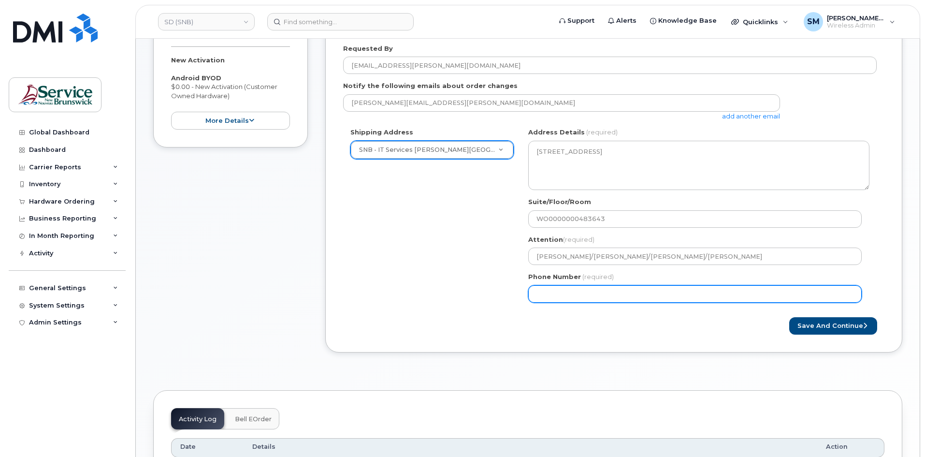
scroll to position [242, 0]
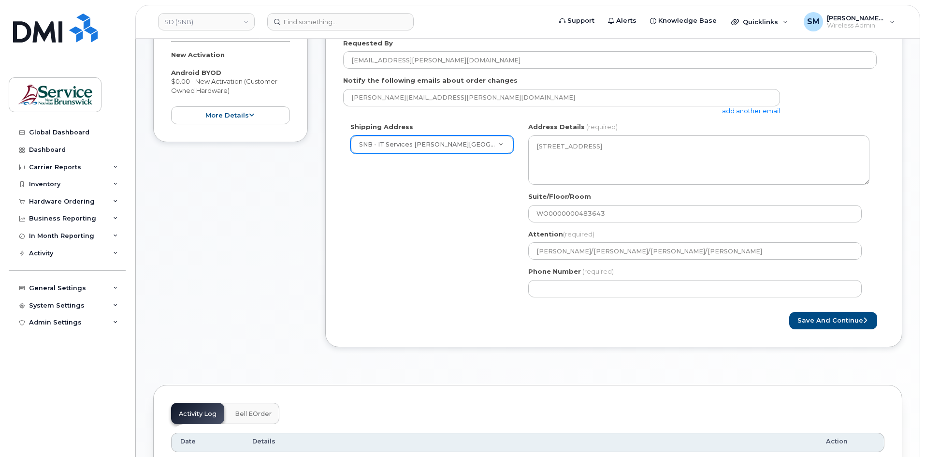
click at [751, 261] on div "NB [GEOGRAPHIC_DATA] Search your address... Manually edit your address Click to…" at bounding box center [699, 213] width 356 height 182
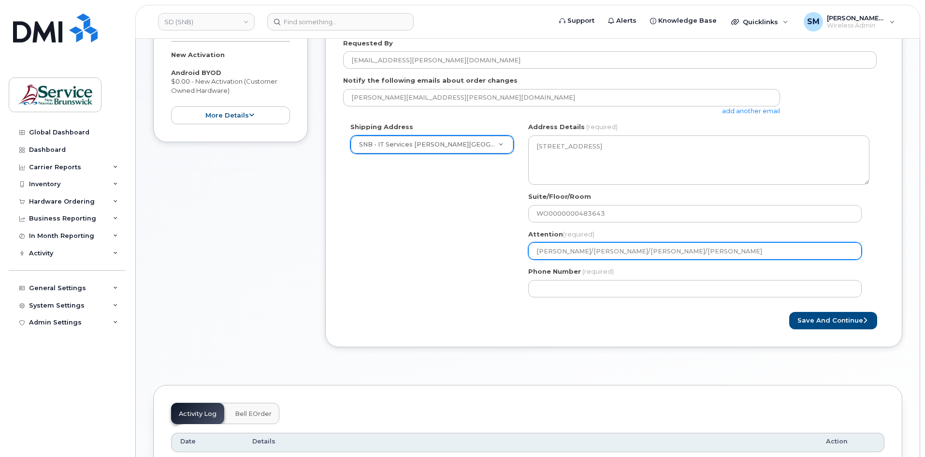
drag, startPoint x: 752, startPoint y: 255, endPoint x: 619, endPoint y: 272, distance: 134.5
click at [619, 272] on div "NB [GEOGRAPHIC_DATA] Search your address... Manually edit your address Click to…" at bounding box center [699, 213] width 356 height 182
select select
type input "[PERSON_NAME]/[PERSON_NAME]/"
select select
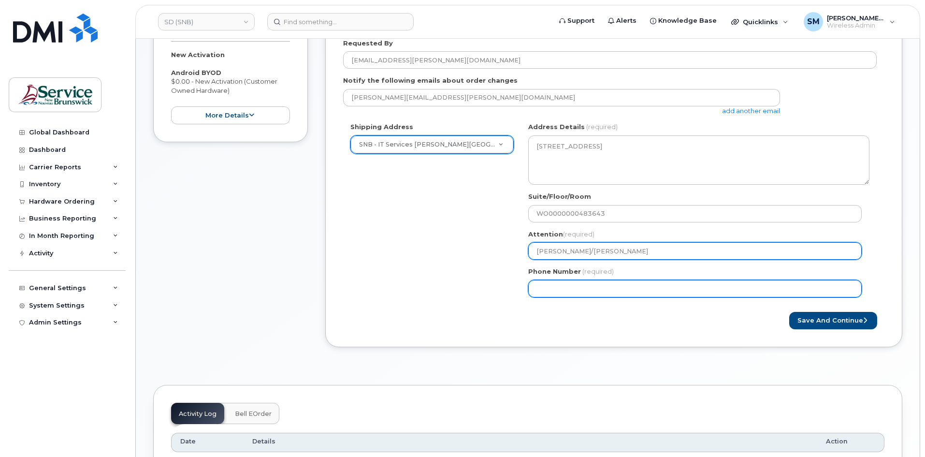
type input "[PERSON_NAME]/[PERSON_NAME]"
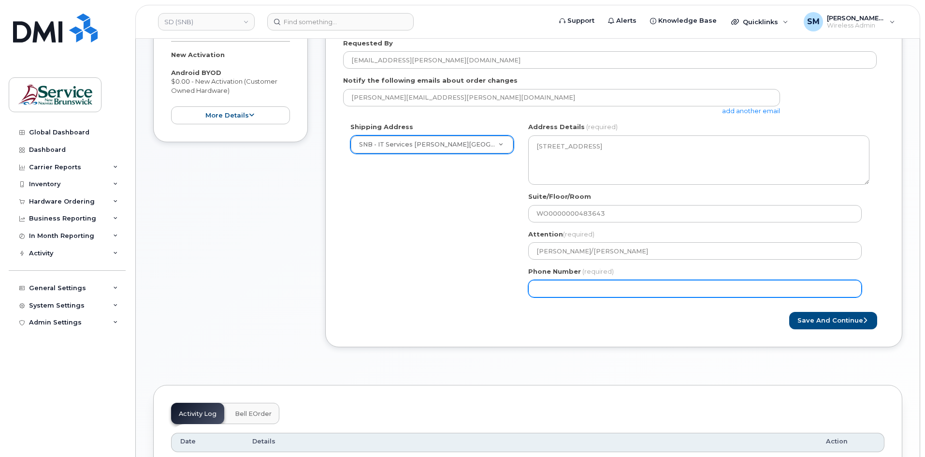
click at [624, 280] on input "Phone Number" at bounding box center [694, 288] width 333 height 17
select select
type input "506639633"
select select
type input "5066396338"
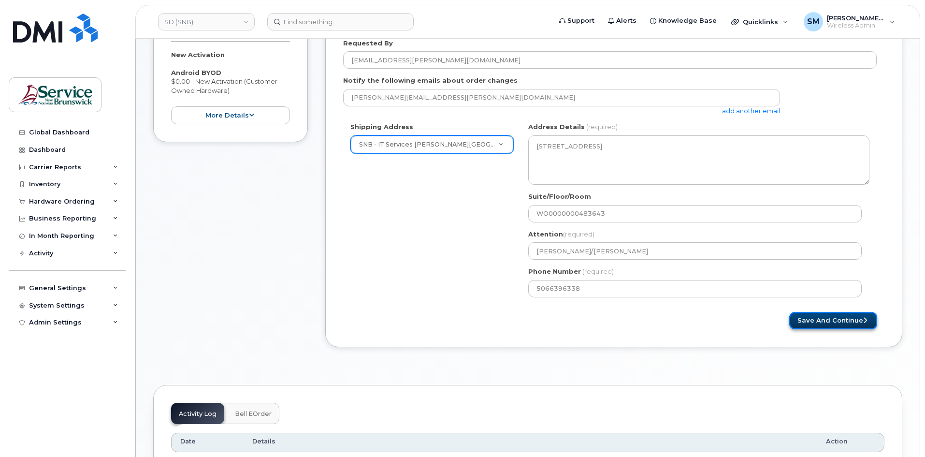
click at [846, 325] on button "Save and Continue" at bounding box center [833, 321] width 88 height 18
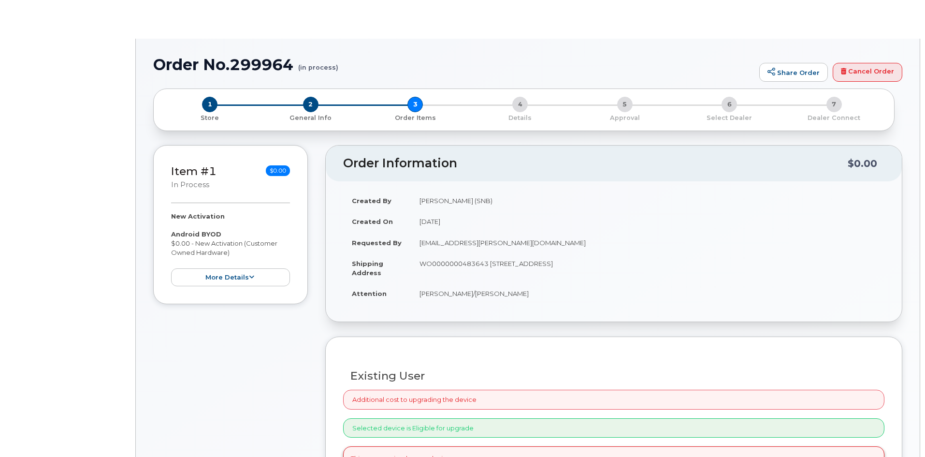
radio input "true"
select select
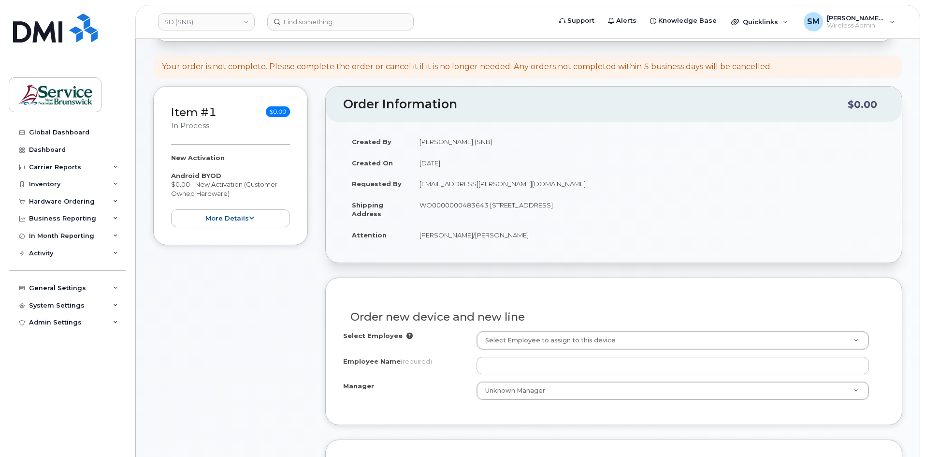
scroll to position [338, 0]
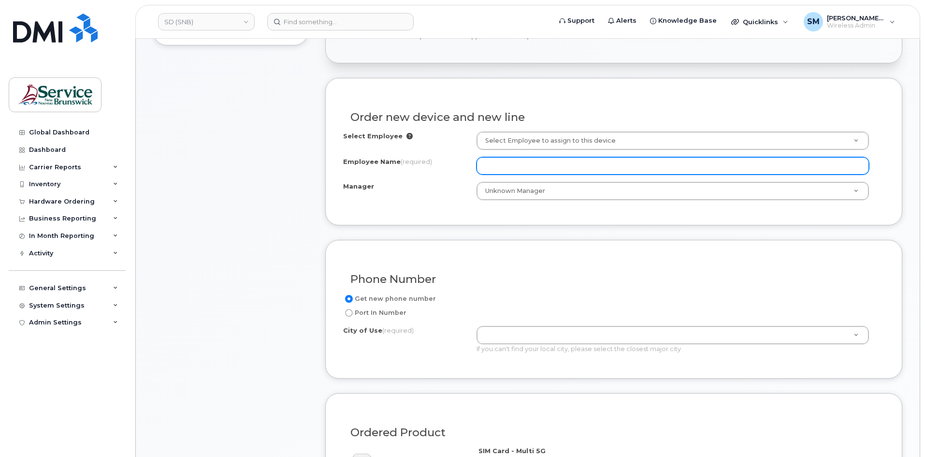
click at [528, 174] on input "Employee Name (required)" at bounding box center [672, 165] width 392 height 17
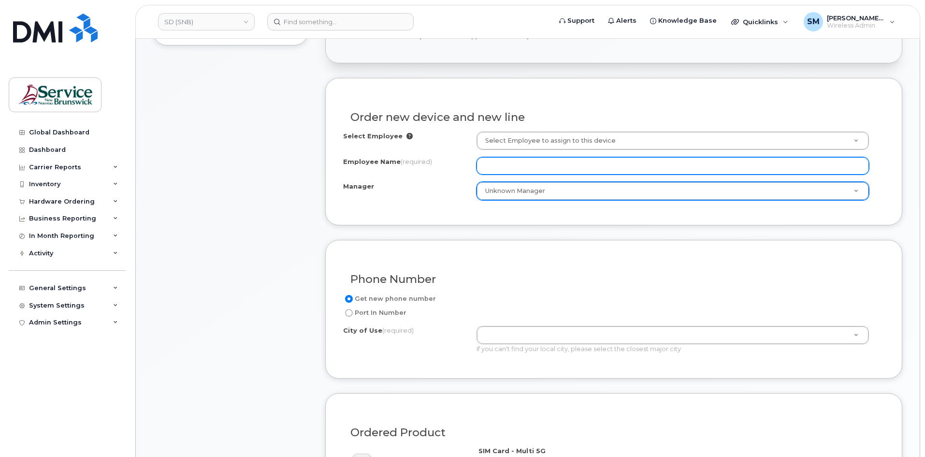
paste input "[PERSON_NAME]"
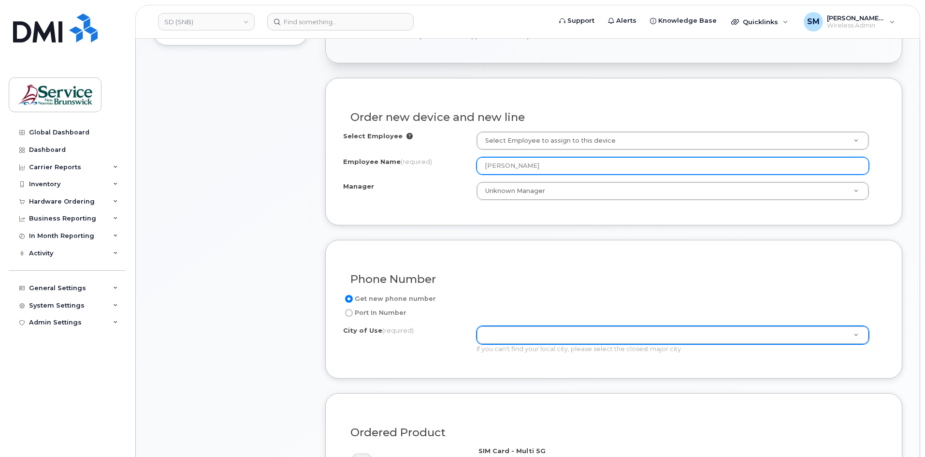
type input "[PERSON_NAME]"
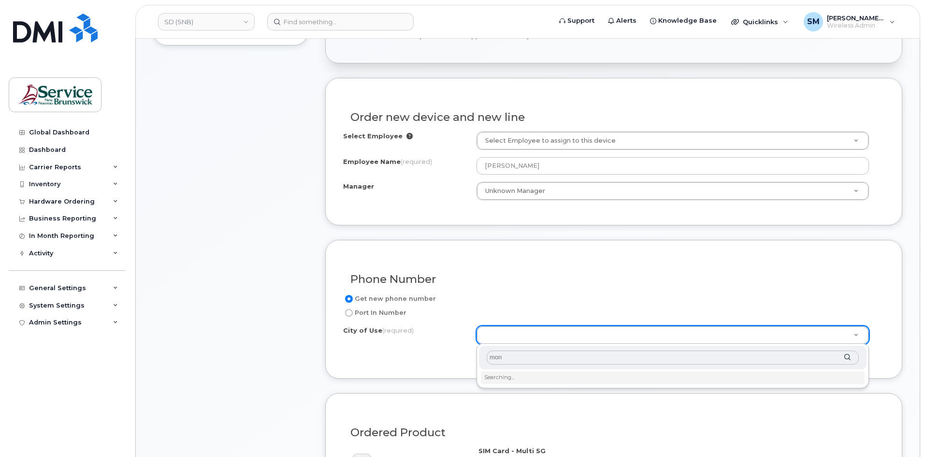
type input "monc"
type input "1817"
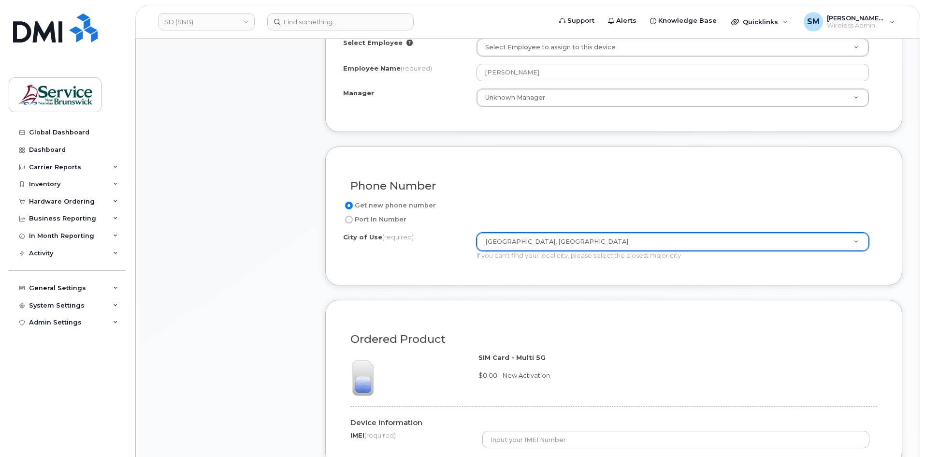
scroll to position [580, 0]
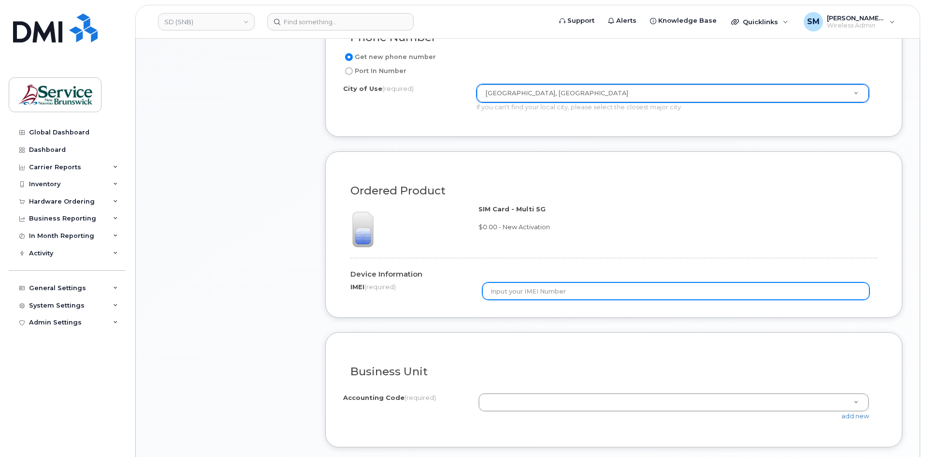
click at [503, 292] on input "text" at bounding box center [676, 290] width 388 height 17
type input "Unknown"
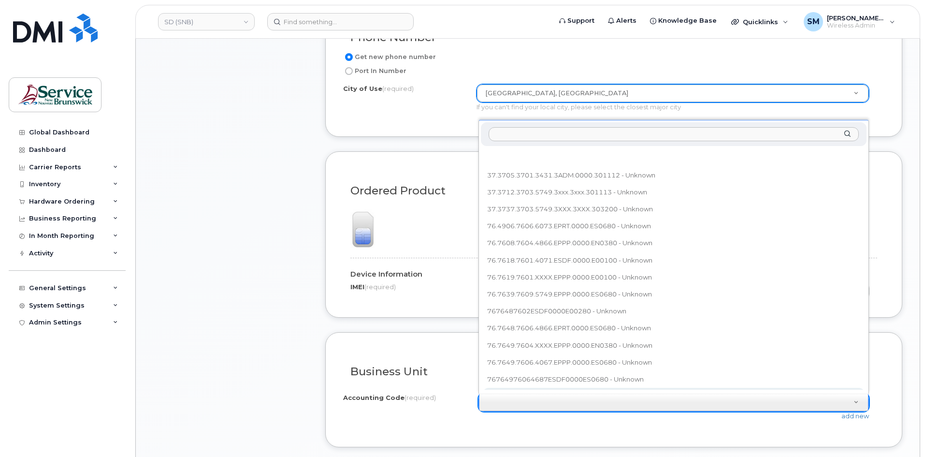
scroll to position [11, 0]
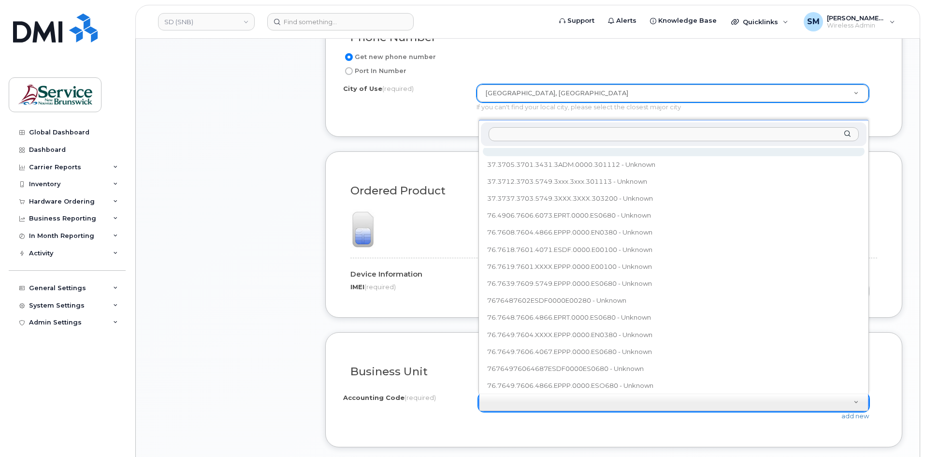
click at [541, 137] on input "text" at bounding box center [674, 134] width 370 height 14
type input "76.7644.7601.4084.EPPP.0000.E01110"
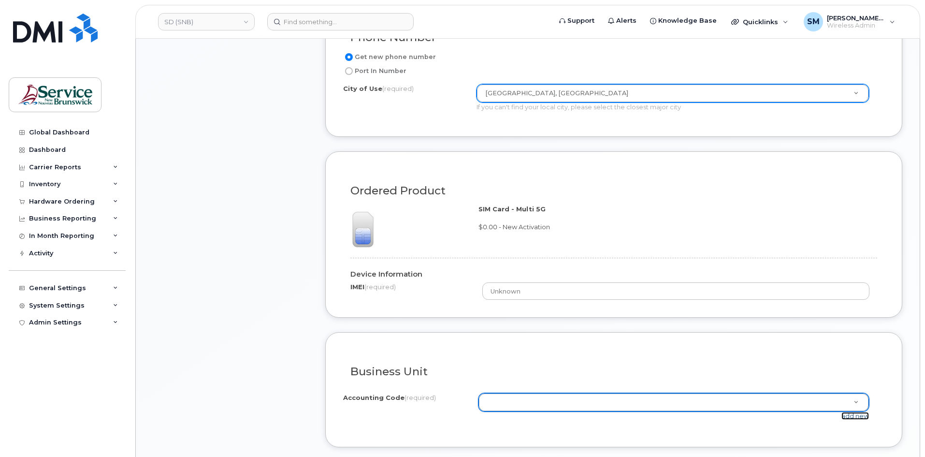
click at [860, 416] on link "add new" at bounding box center [855, 416] width 28 height 8
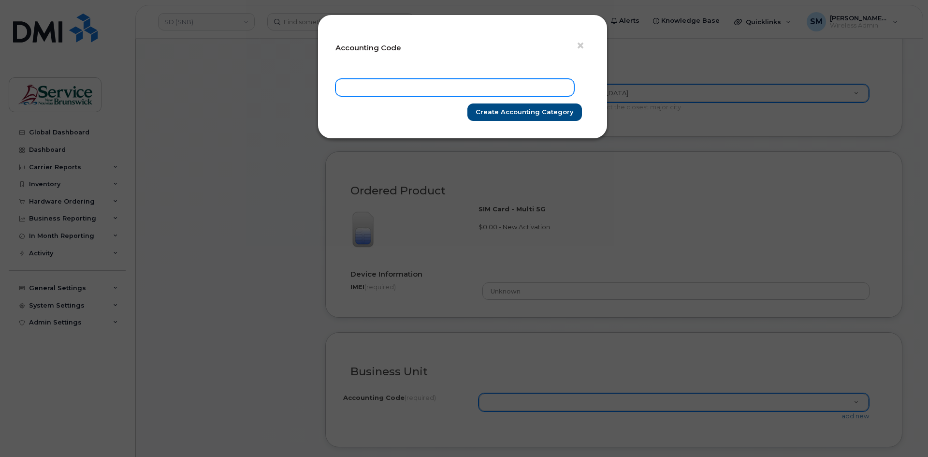
click at [486, 87] on input "text" at bounding box center [454, 87] width 239 height 17
paste input "76.7644.7601.4084.EPPP.0000.E01110"
type input "76.7644.7601.4084.EPPP.0000.E01110"
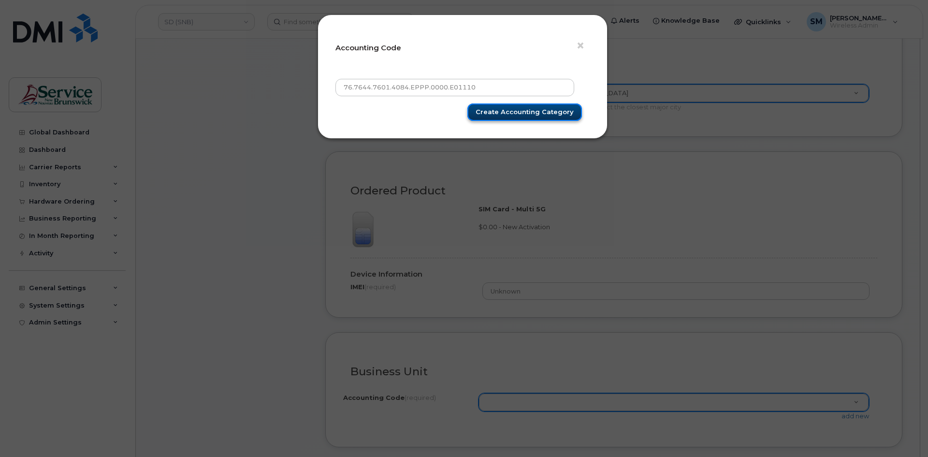
click at [494, 116] on input "Create Accounting category" at bounding box center [524, 112] width 115 height 18
type input "Create Accounting category"
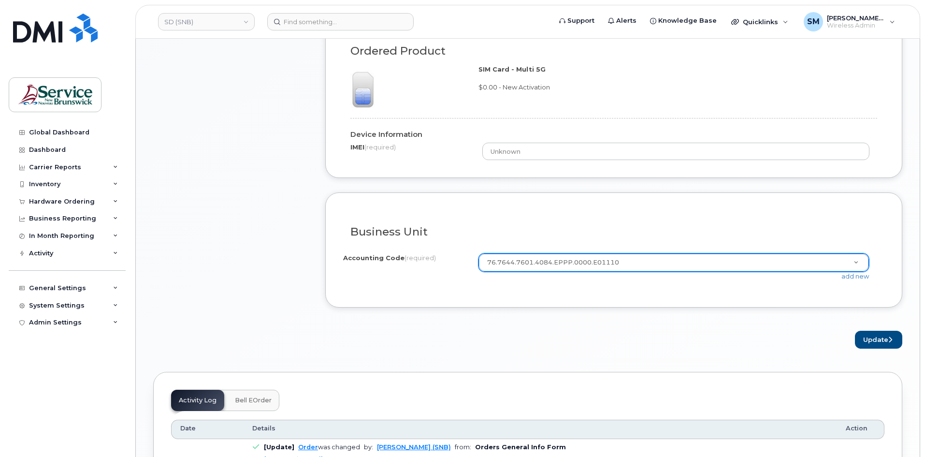
scroll to position [725, 0]
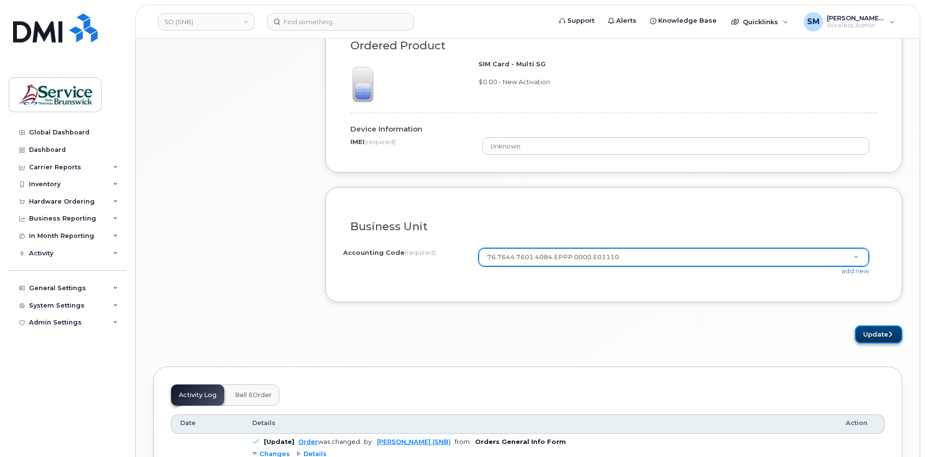
click at [867, 334] on button "Update" at bounding box center [878, 334] width 47 height 18
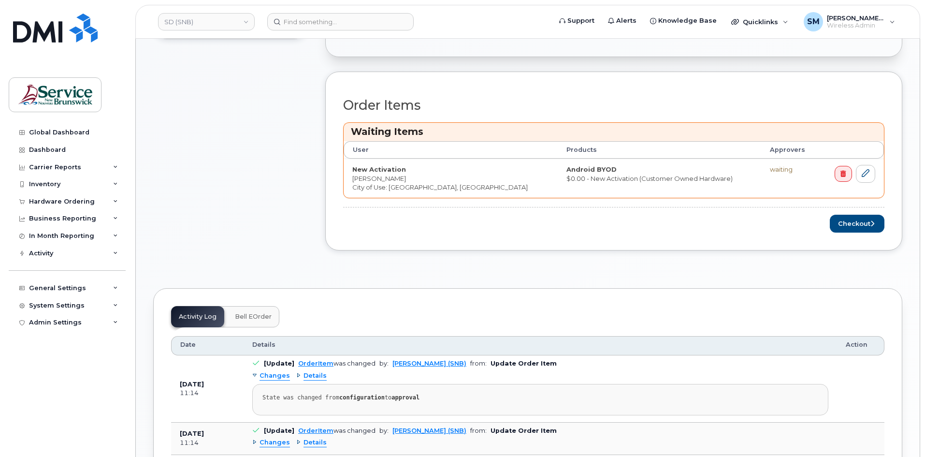
scroll to position [387, 0]
click at [847, 214] on button "Checkout" at bounding box center [857, 223] width 55 height 18
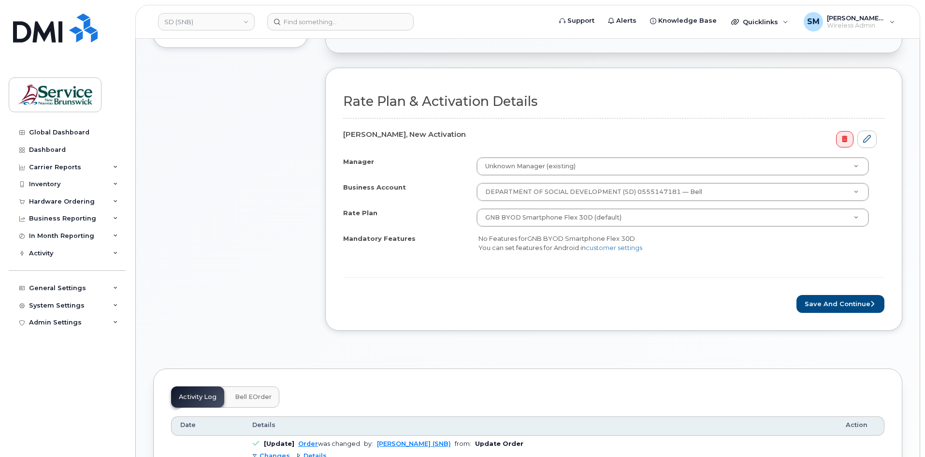
scroll to position [338, 0]
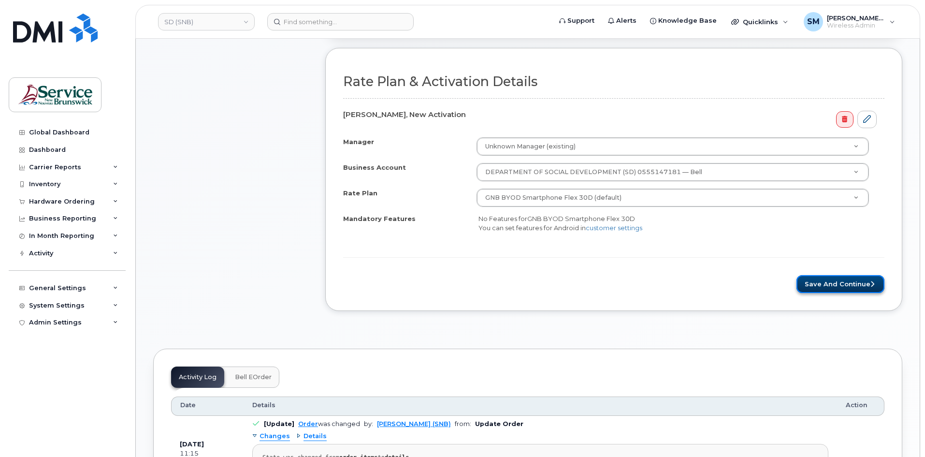
click at [846, 284] on button "Save and Continue" at bounding box center [840, 284] width 88 height 18
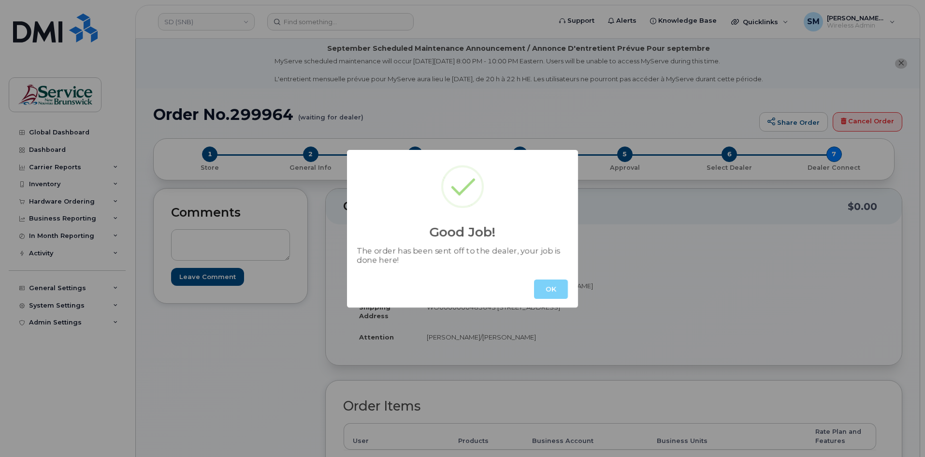
drag, startPoint x: 549, startPoint y: 283, endPoint x: 564, endPoint y: 270, distance: 20.5
click at [549, 283] on button "OK" at bounding box center [551, 288] width 34 height 19
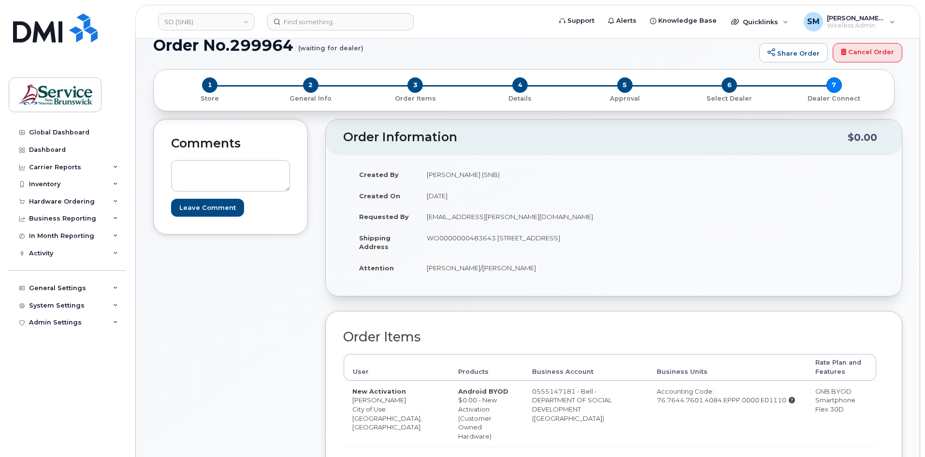
scroll to position [48, 0]
